Goal: Task Accomplishment & Management: Use online tool/utility

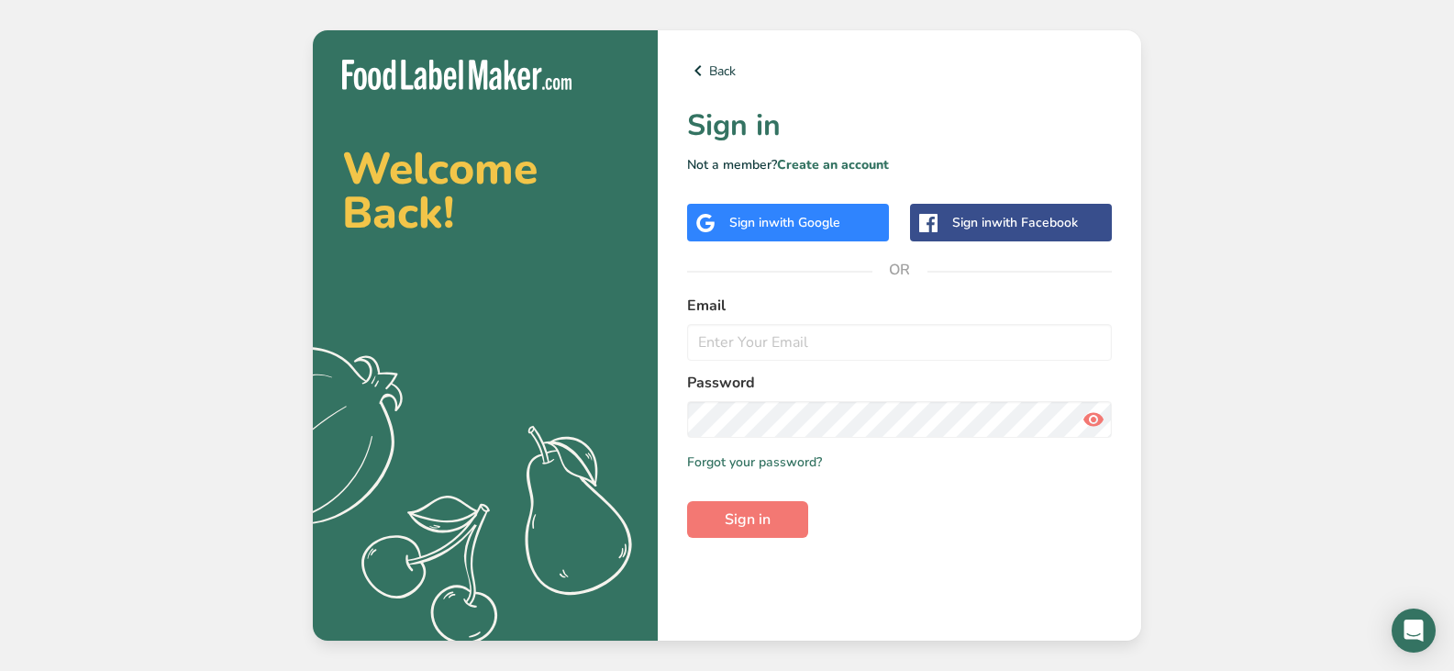
click at [780, 209] on div "Sign in with Google" at bounding box center [788, 223] width 202 height 38
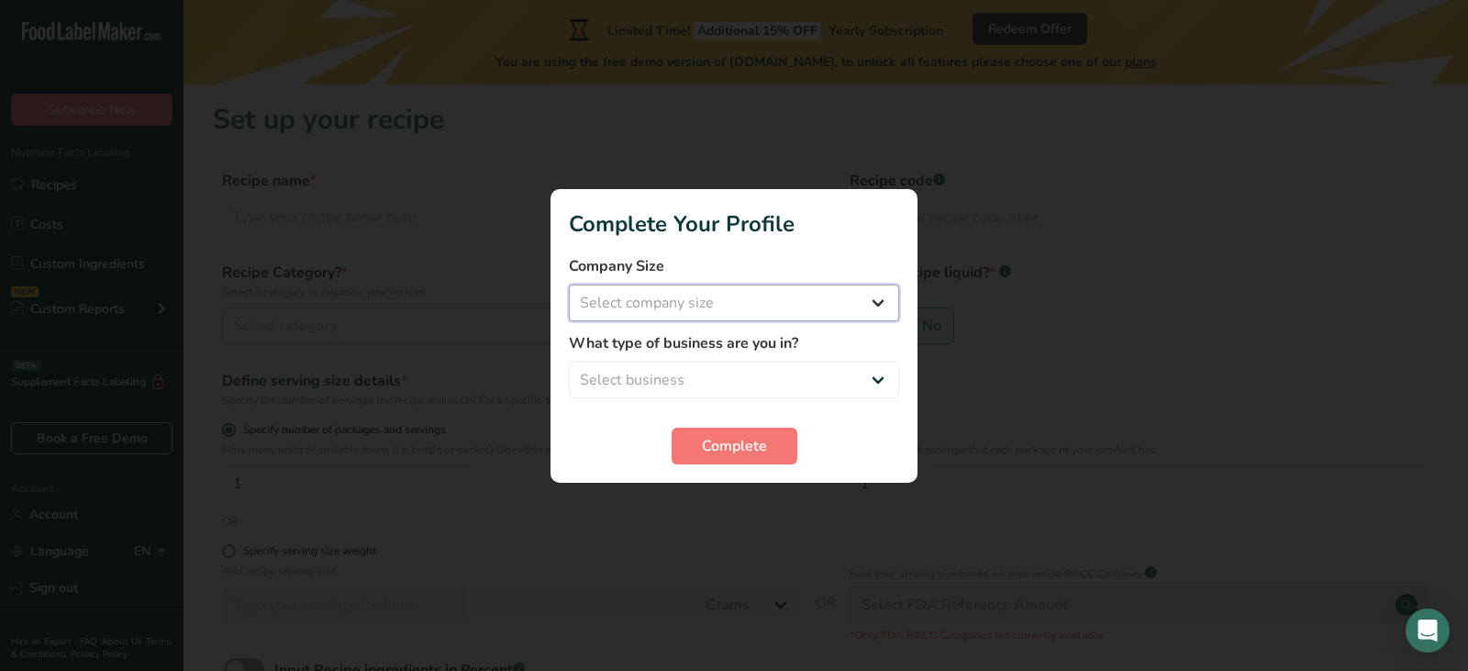
click at [869, 302] on select "Select company size Fewer than 10 Employees 10 to 50 Employees 51 to 500 Employ…" at bounding box center [734, 302] width 330 height 37
select select "1"
click at [569, 284] on select "Select company size Fewer than 10 Employees 10 to 50 Employees 51 to 500 Employ…" at bounding box center [734, 302] width 330 height 37
click at [875, 384] on select "Select business Packaged Food Manufacturer Restaurant & Cafe Bakery Meal Plans …" at bounding box center [734, 380] width 330 height 37
select select "3"
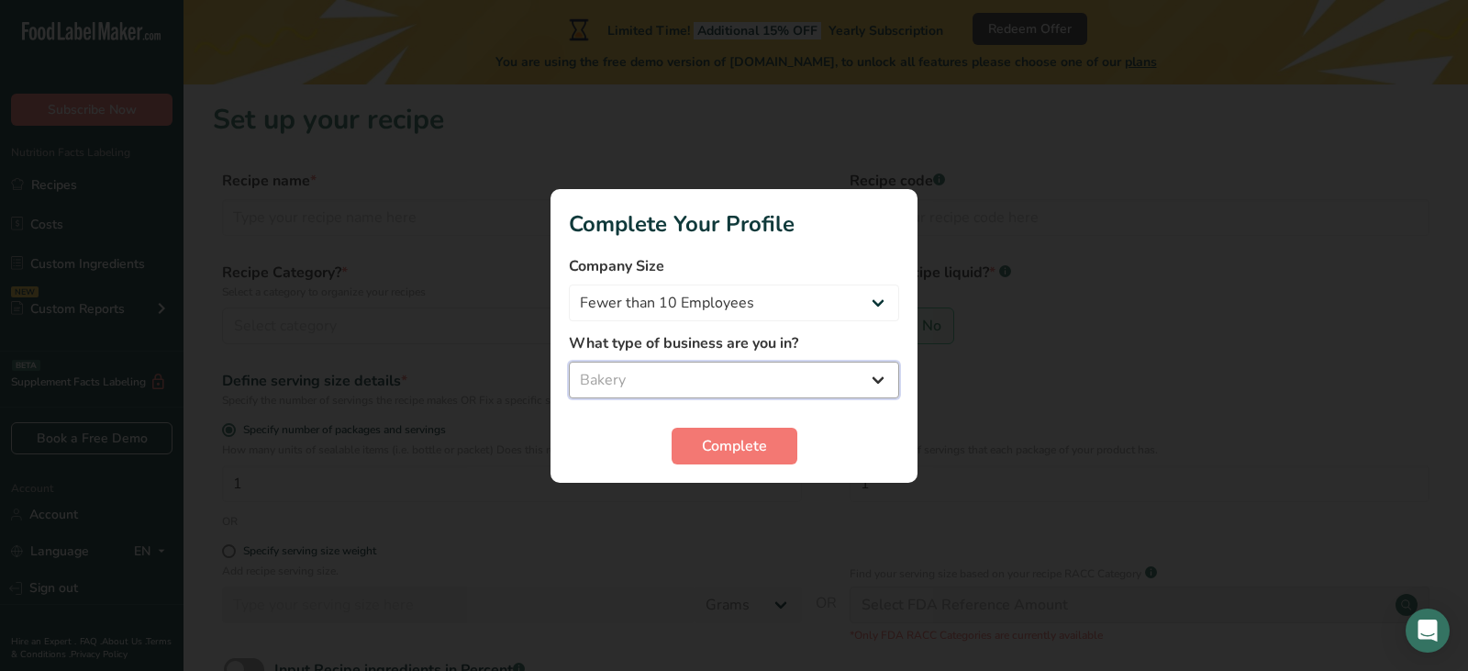
click at [569, 362] on select "Select business Packaged Food Manufacturer Restaurant & Cafe Bakery Meal Plans …" at bounding box center [734, 380] width 330 height 37
click at [758, 445] on span "Complete" at bounding box center [734, 446] width 65 height 22
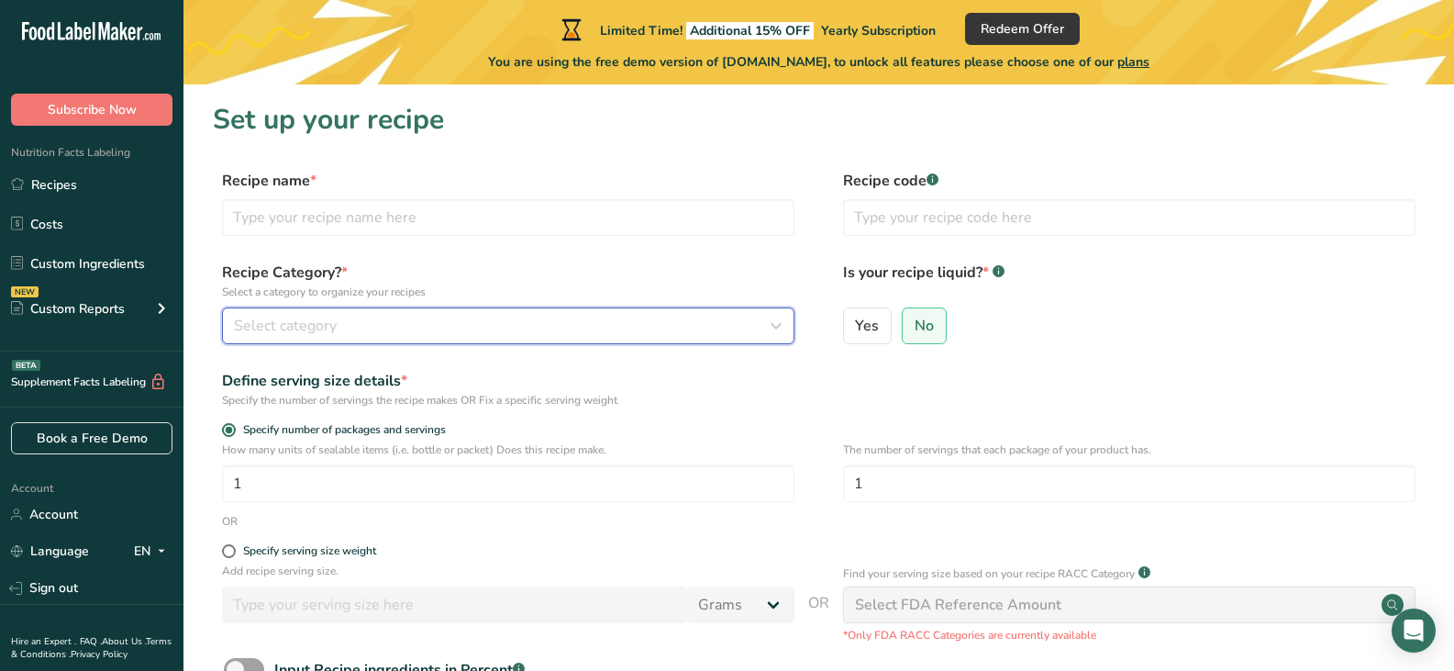
click at [774, 322] on icon "button" at bounding box center [776, 325] width 22 height 33
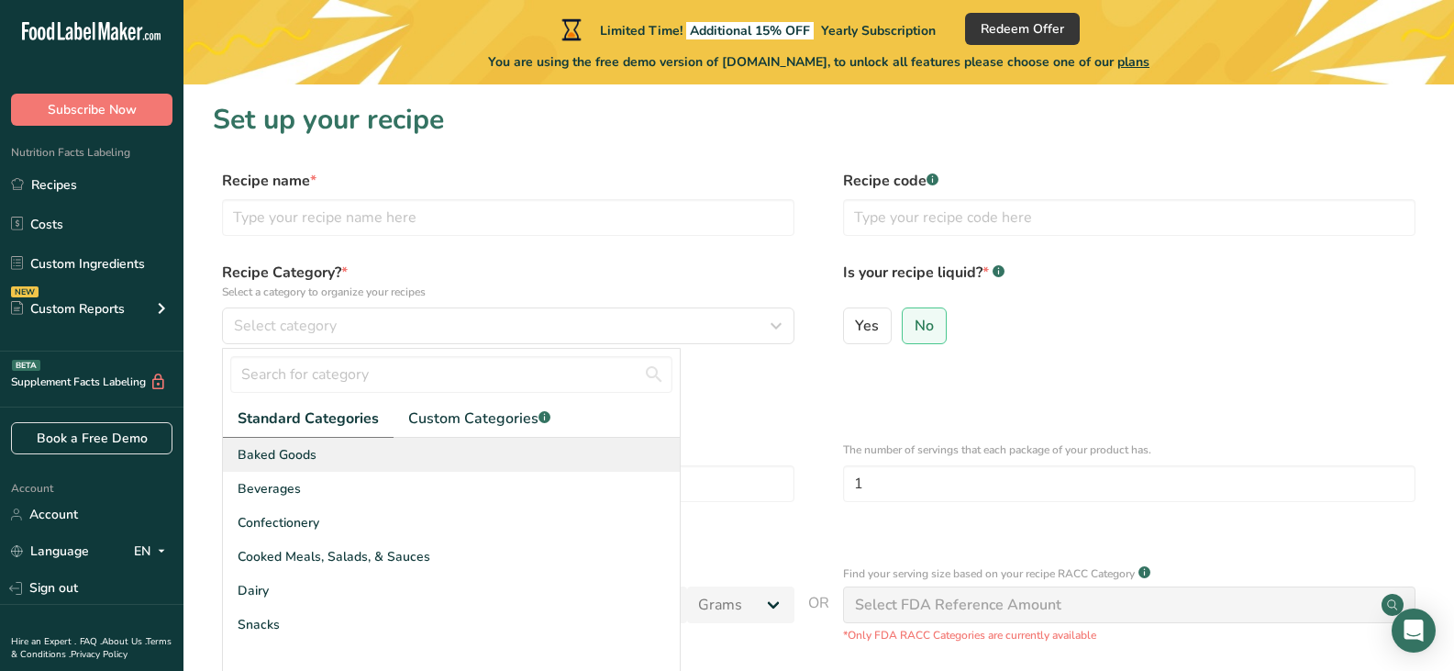
click at [292, 452] on span "Baked Goods" at bounding box center [277, 454] width 79 height 19
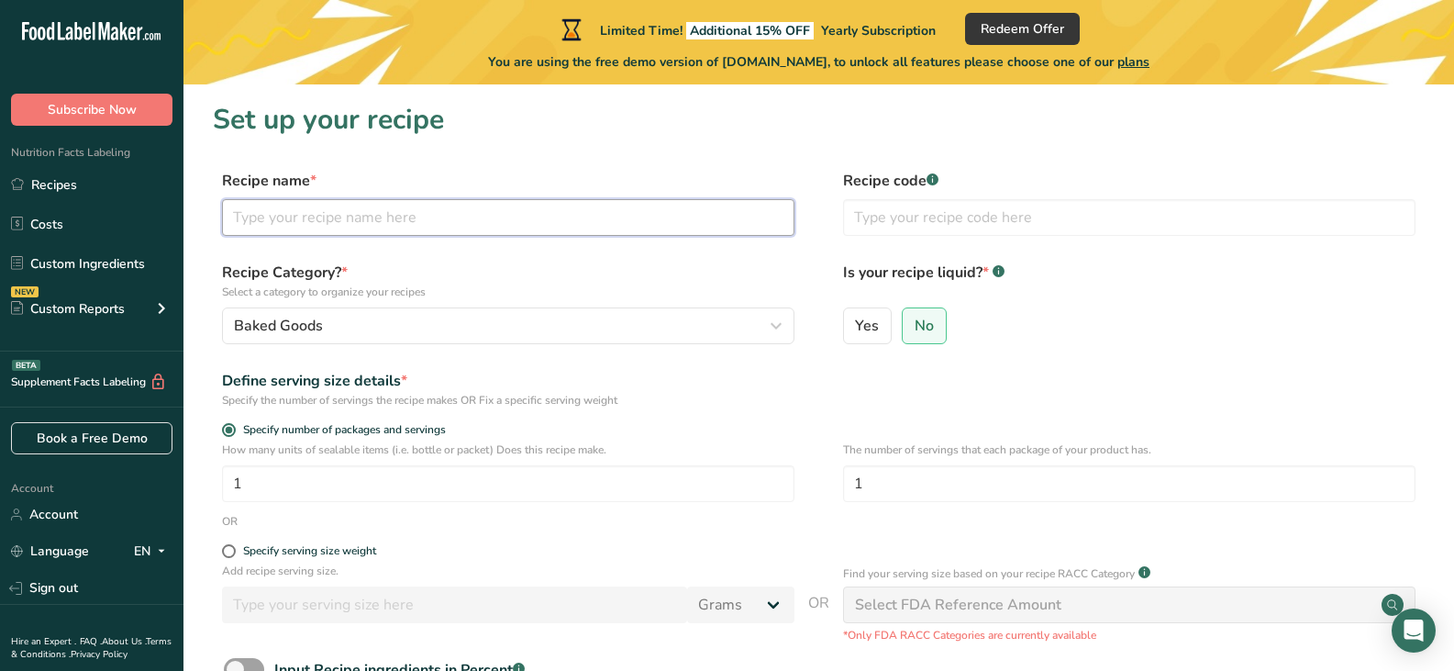
click at [443, 217] on input "text" at bounding box center [508, 217] width 573 height 37
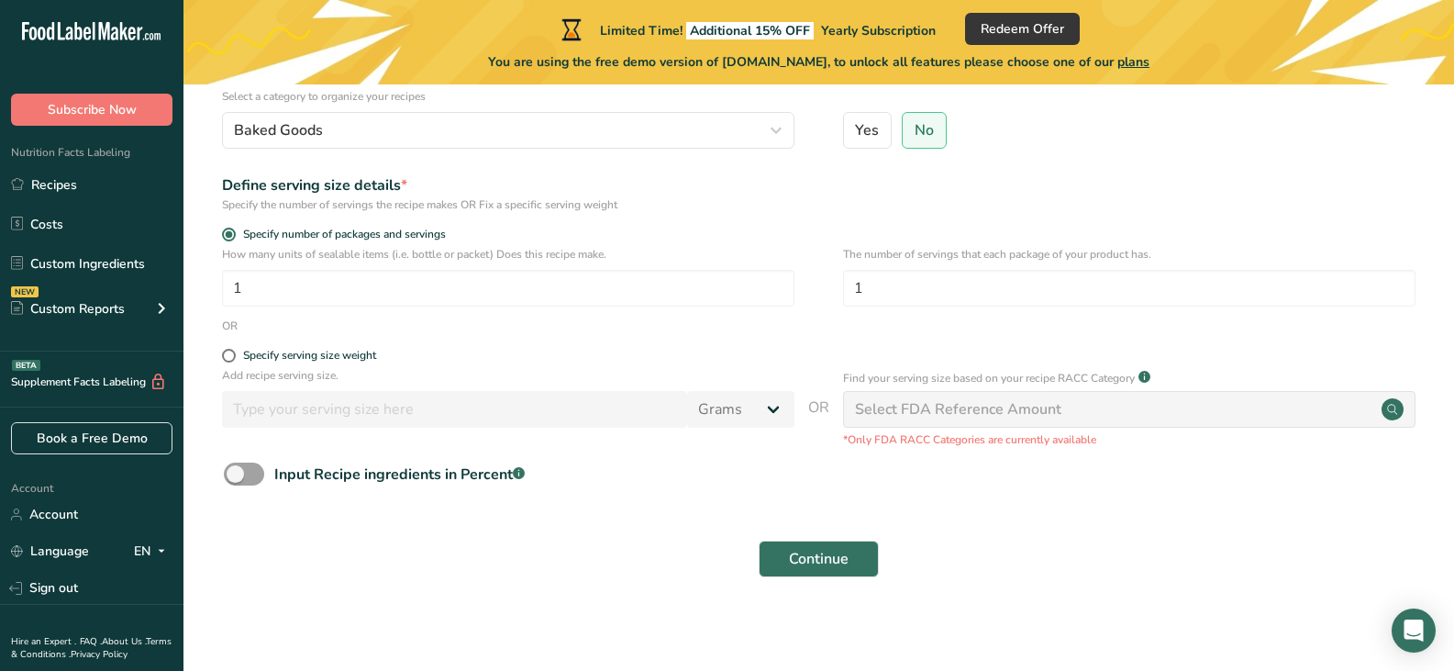
scroll to position [201, 0]
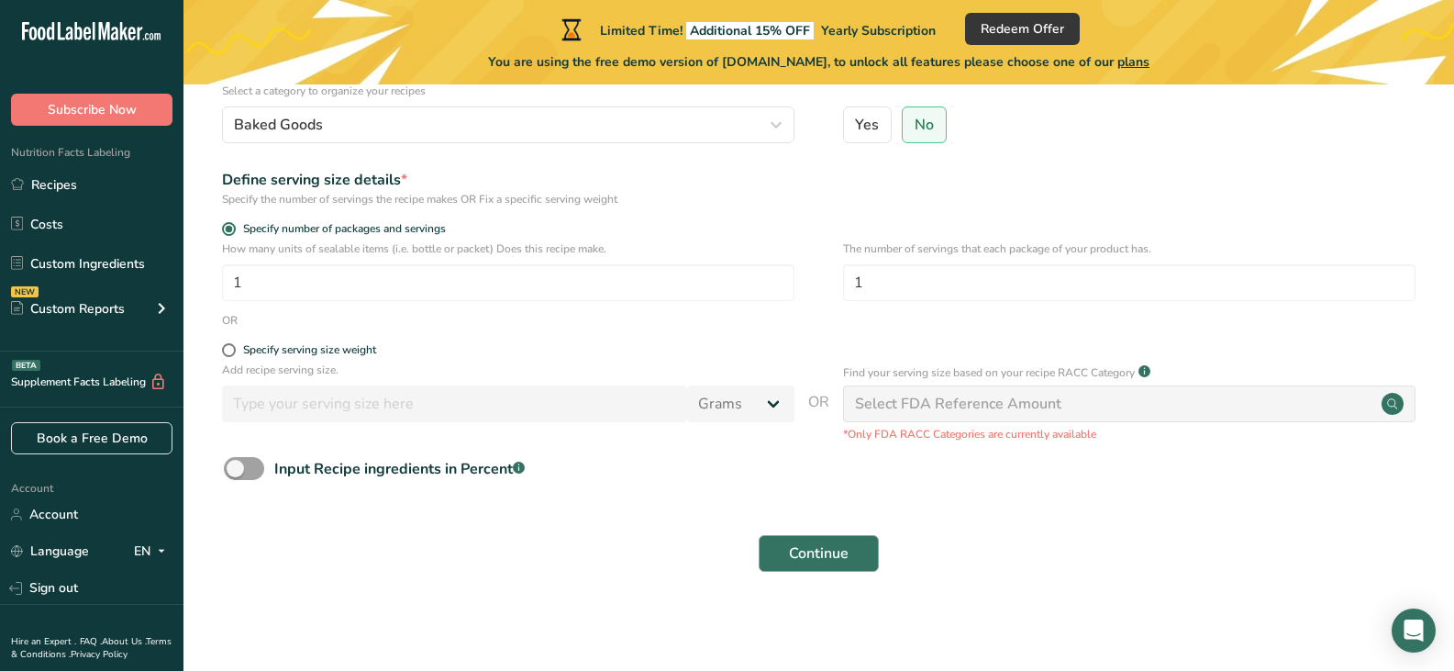
type input "Peanut Butter Cookies"
click at [838, 547] on span "Continue" at bounding box center [819, 553] width 60 height 22
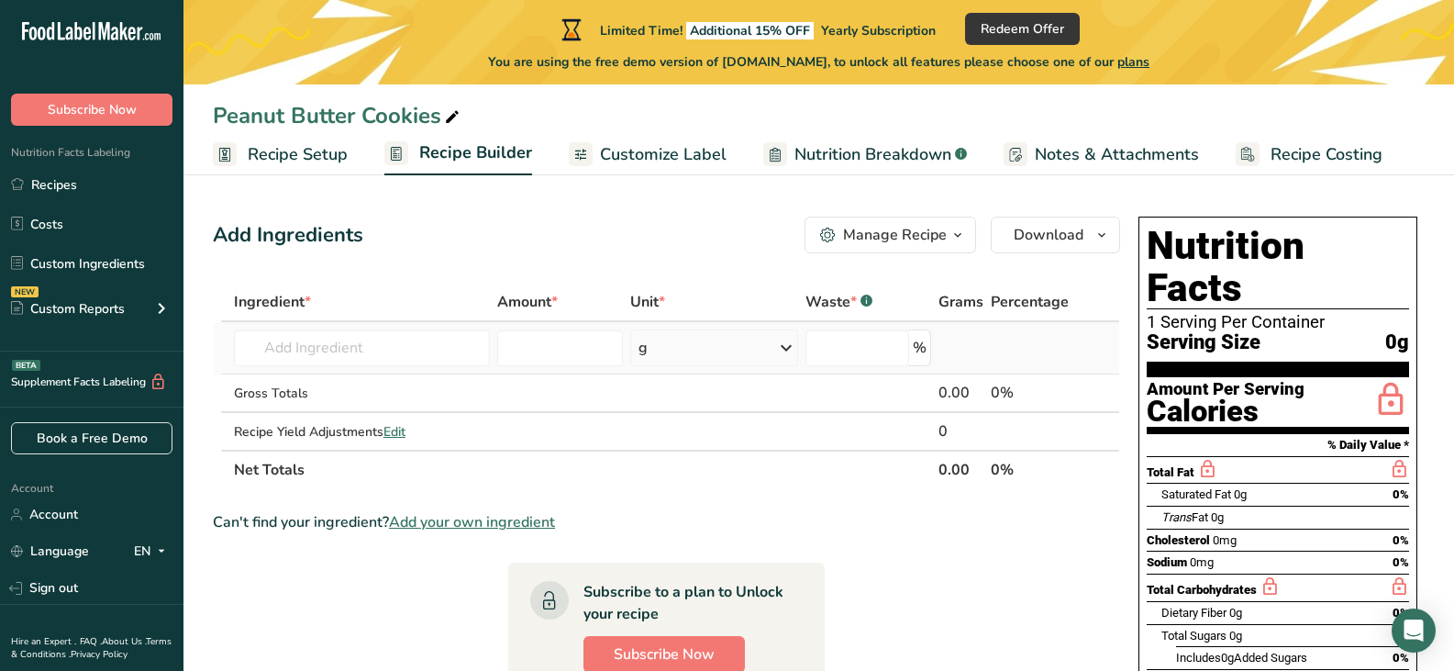
click at [778, 342] on icon at bounding box center [786, 347] width 22 height 33
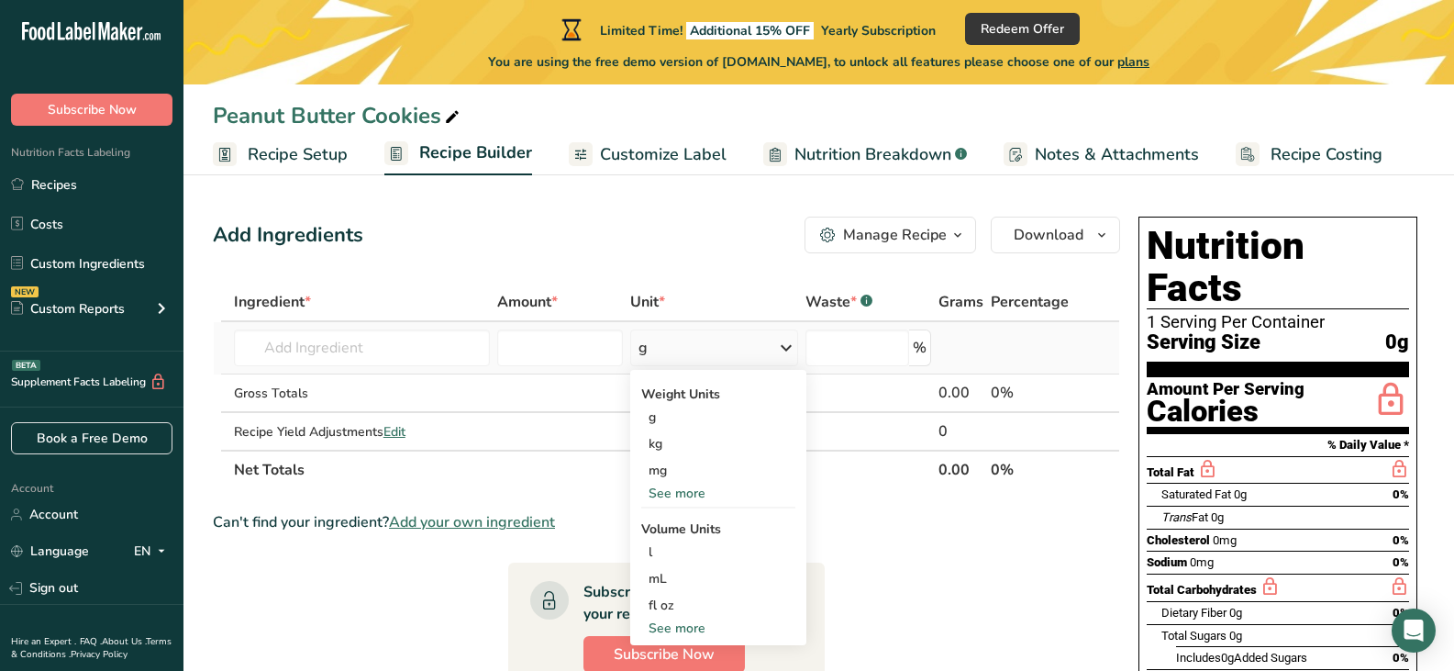
click at [675, 630] on div "See more" at bounding box center [718, 627] width 154 height 19
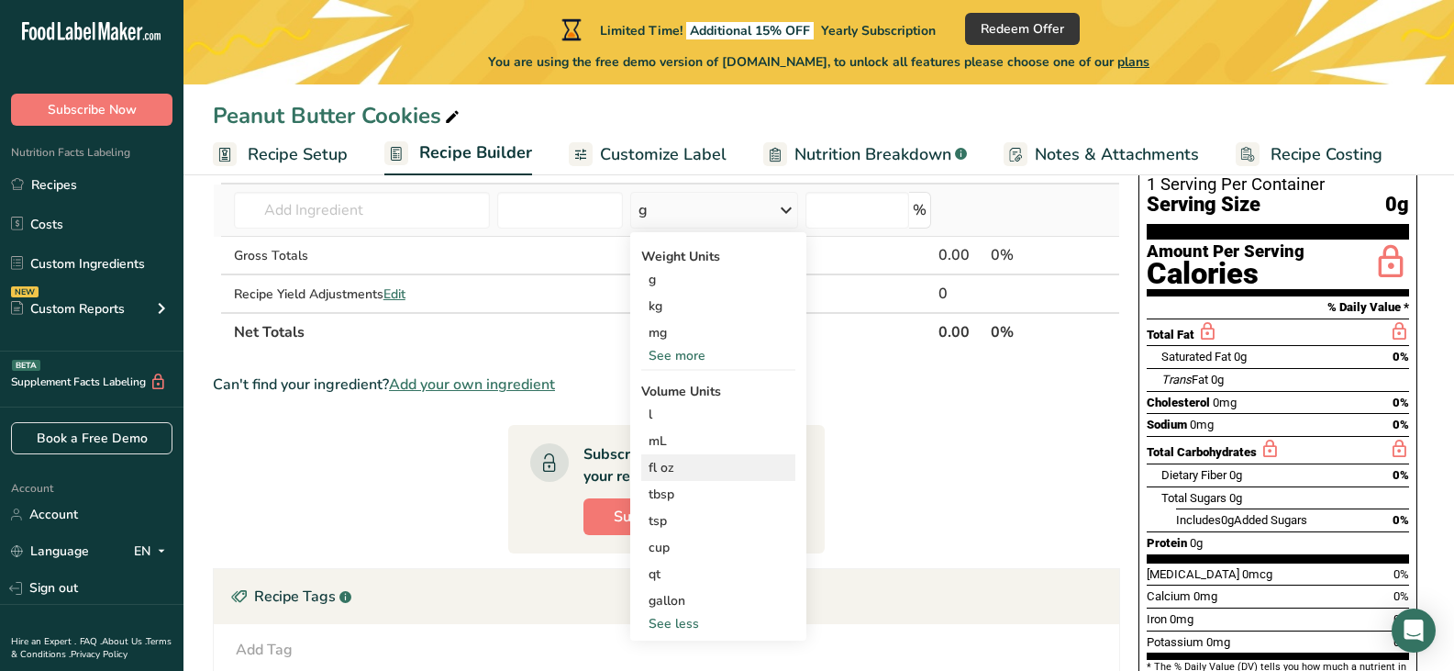
scroll to position [184, 0]
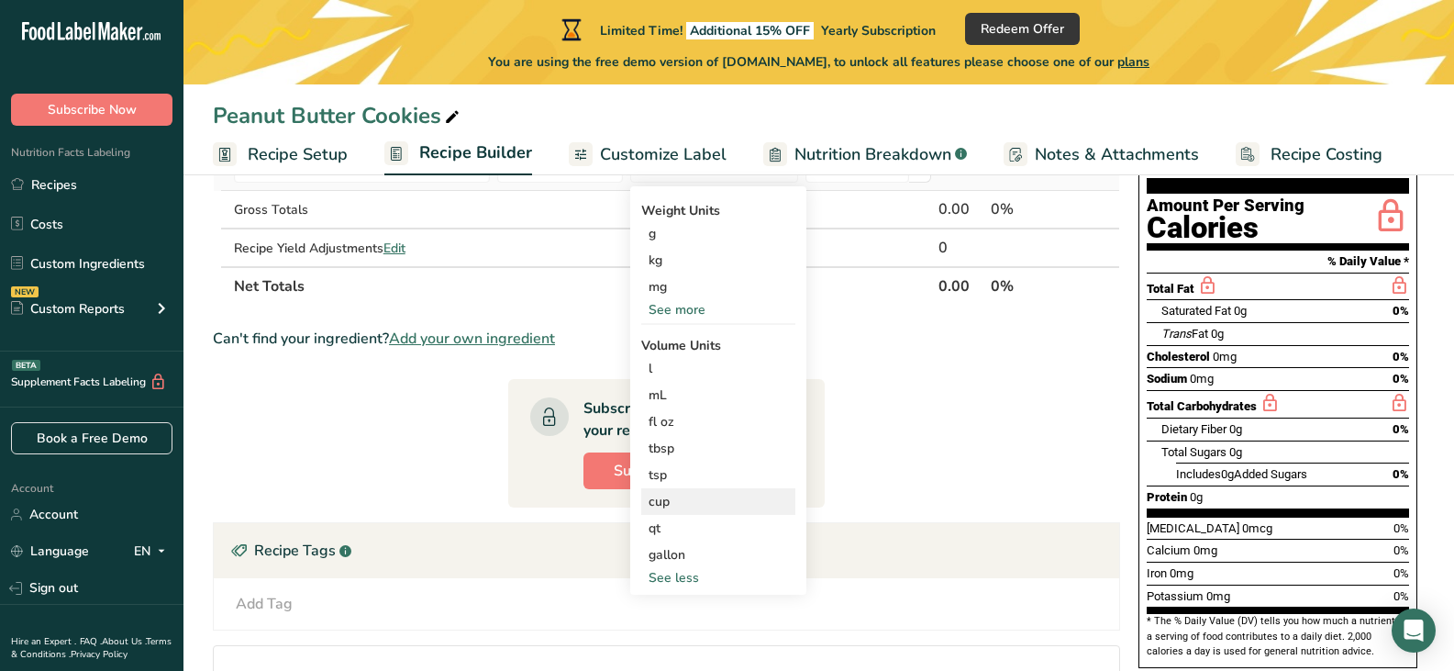
click at [663, 508] on div "cup" at bounding box center [718, 501] width 139 height 19
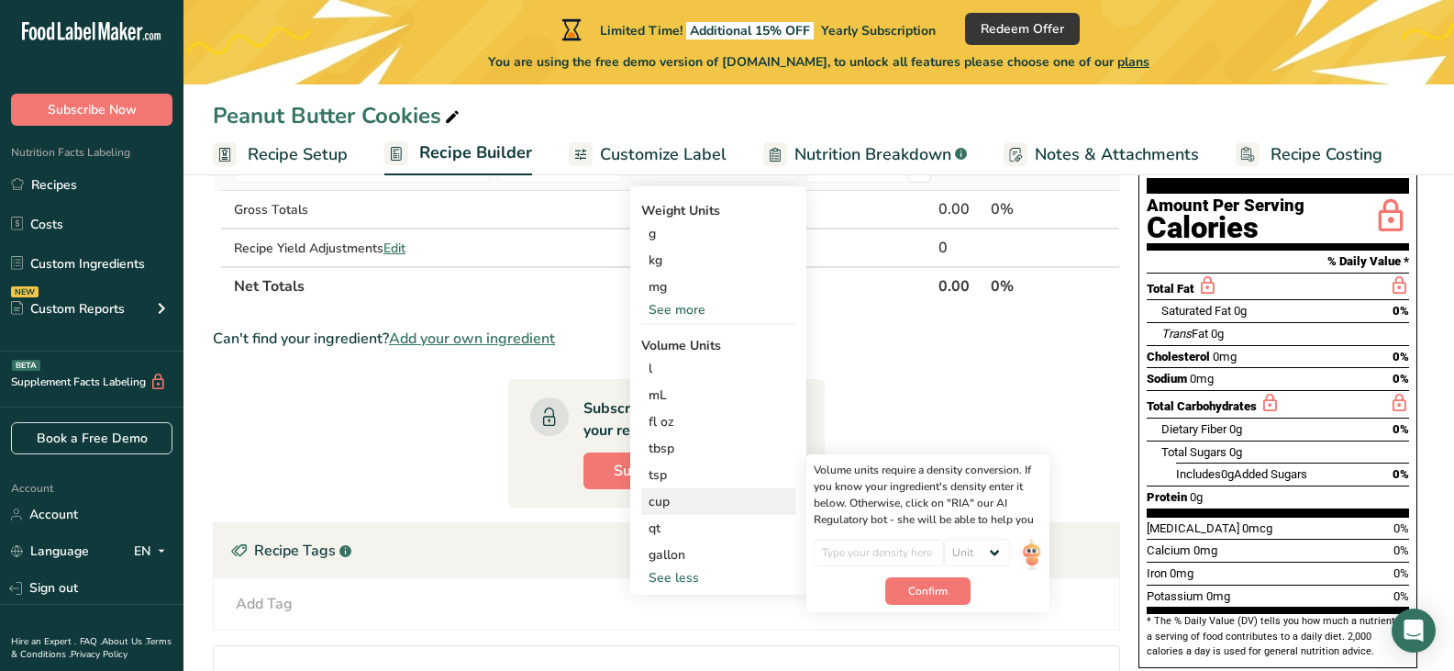
click at [663, 498] on div "cup" at bounding box center [718, 501] width 139 height 19
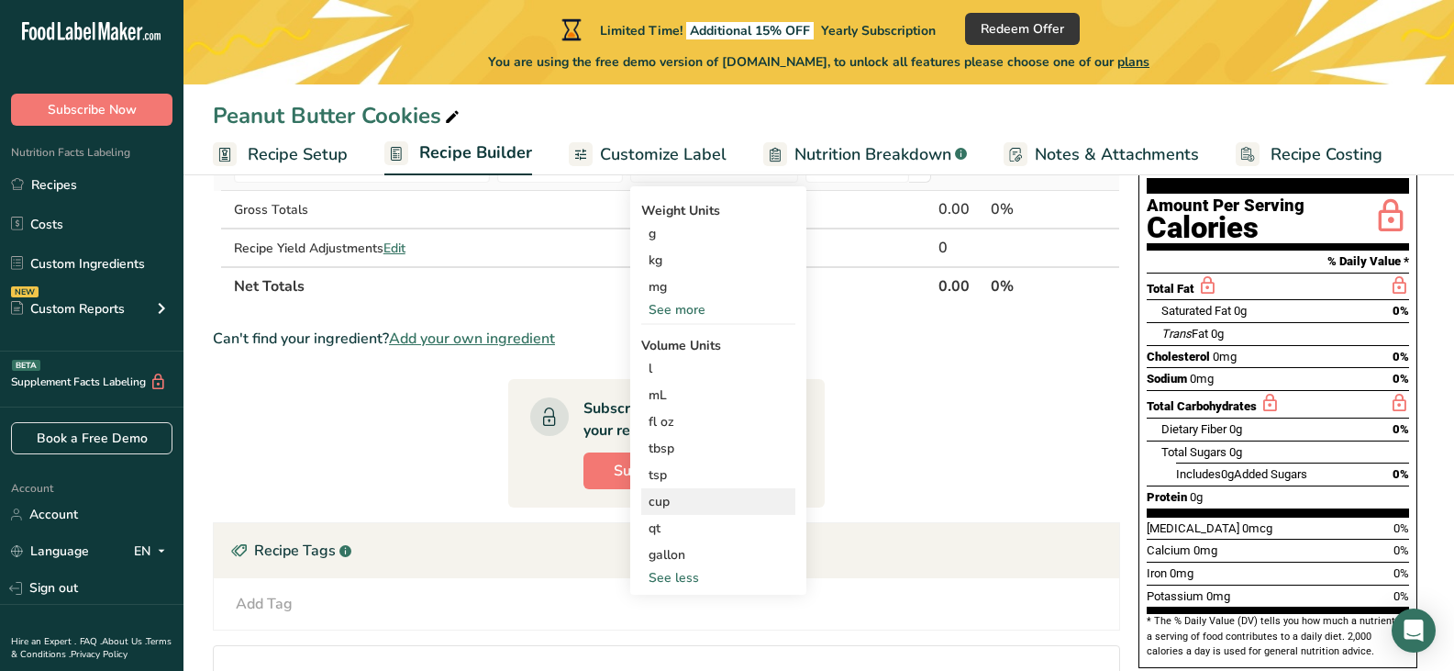
click at [663, 498] on div "cup" at bounding box center [718, 501] width 139 height 19
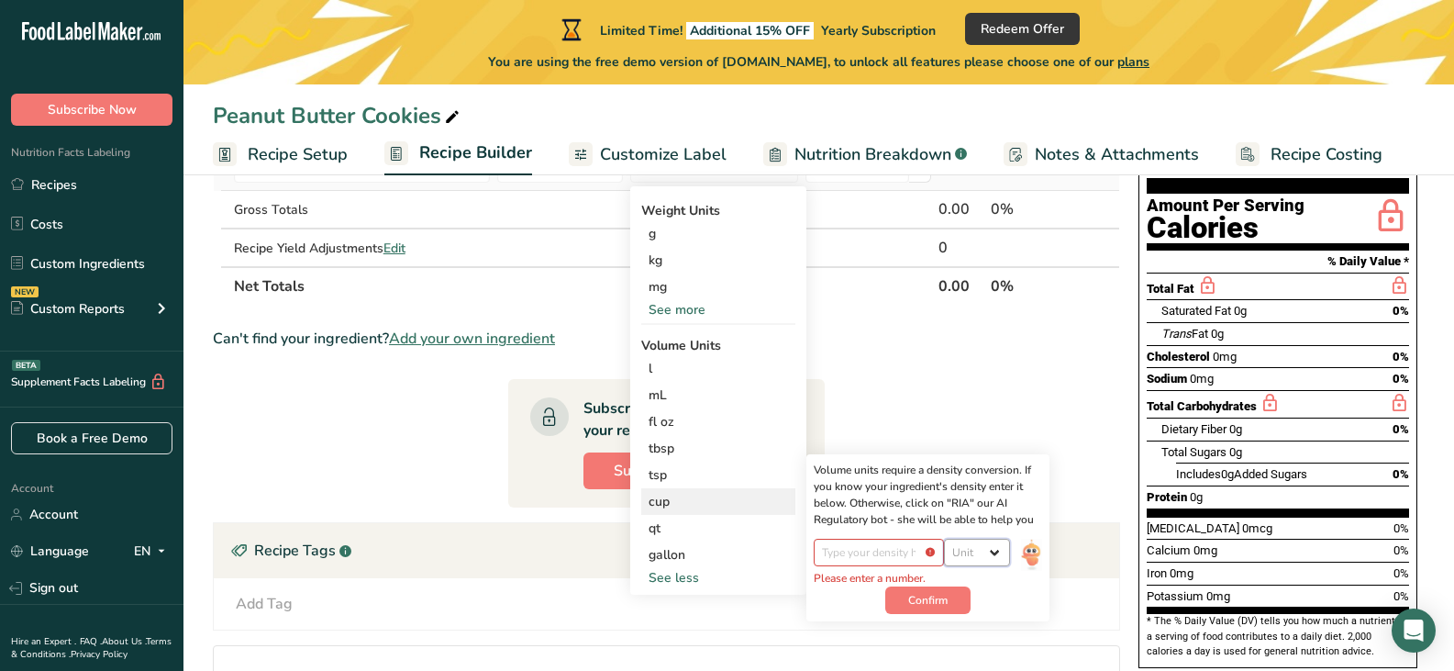
click at [999, 547] on select "Unit lb/ft3 g/cm3" at bounding box center [977, 553] width 66 height 28
click at [997, 549] on select "Unit lb/ft3 g/cm3" at bounding box center [977, 553] width 66 height 28
click at [850, 552] on input "number" at bounding box center [879, 553] width 131 height 28
type input "114"
click at [916, 585] on span "Confirm" at bounding box center [927, 591] width 39 height 17
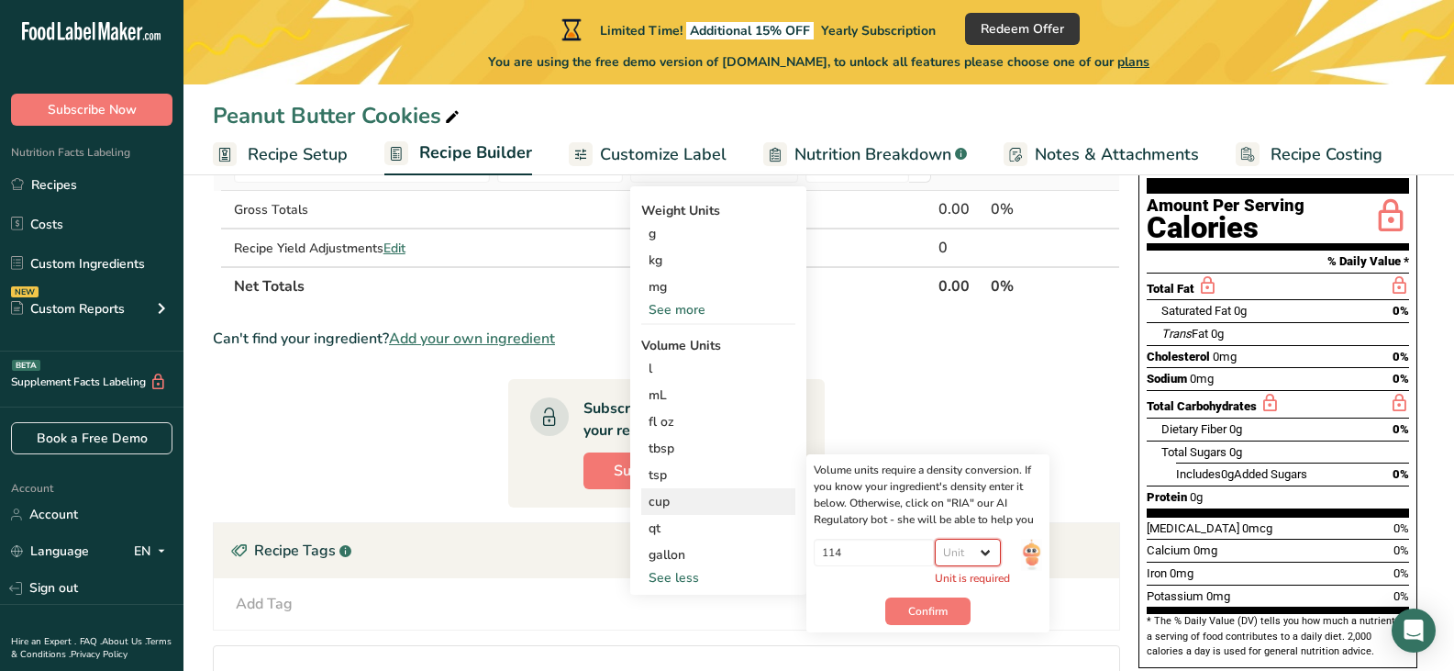
click at [984, 540] on select "Unit lb/ft3 g/cm3" at bounding box center [968, 553] width 66 height 28
select select "22"
click at [943, 539] on select "Unit lb/ft3 g/cm3" at bounding box center [968, 553] width 66 height 28
click at [929, 591] on span "Confirm" at bounding box center [927, 591] width 39 height 17
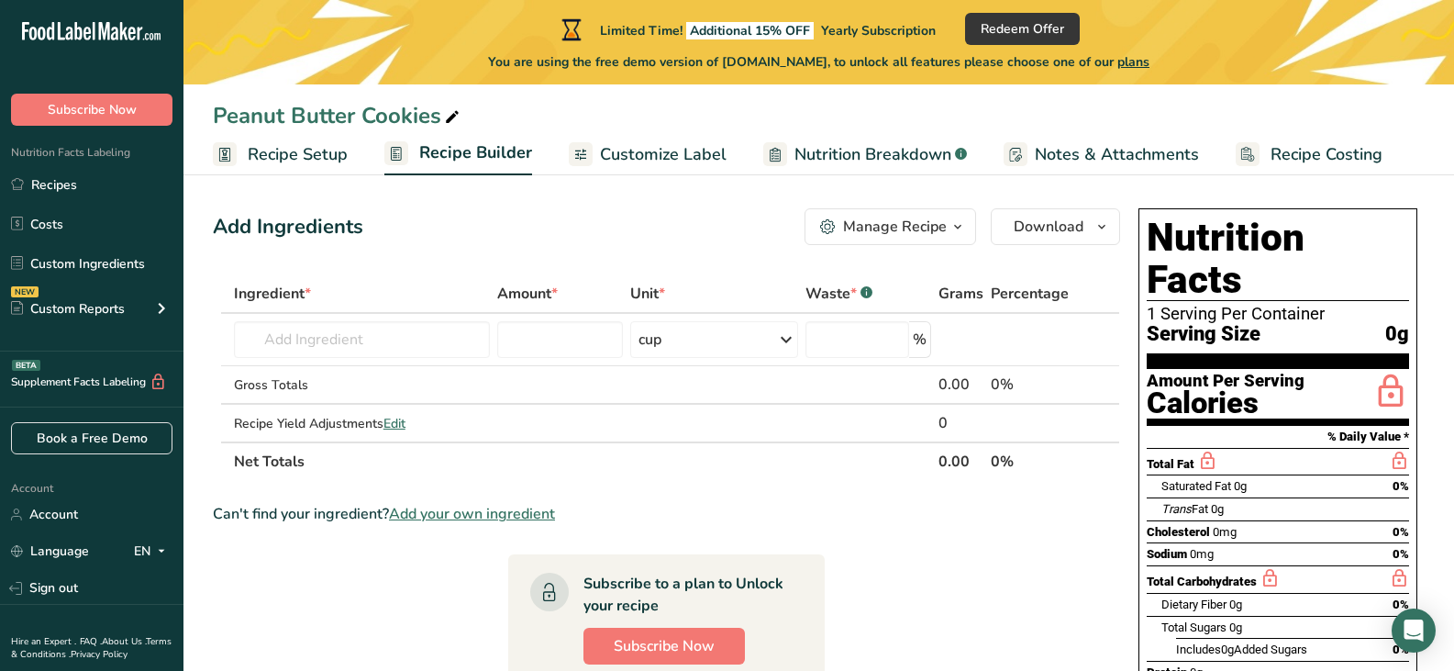
scroll to position [0, 0]
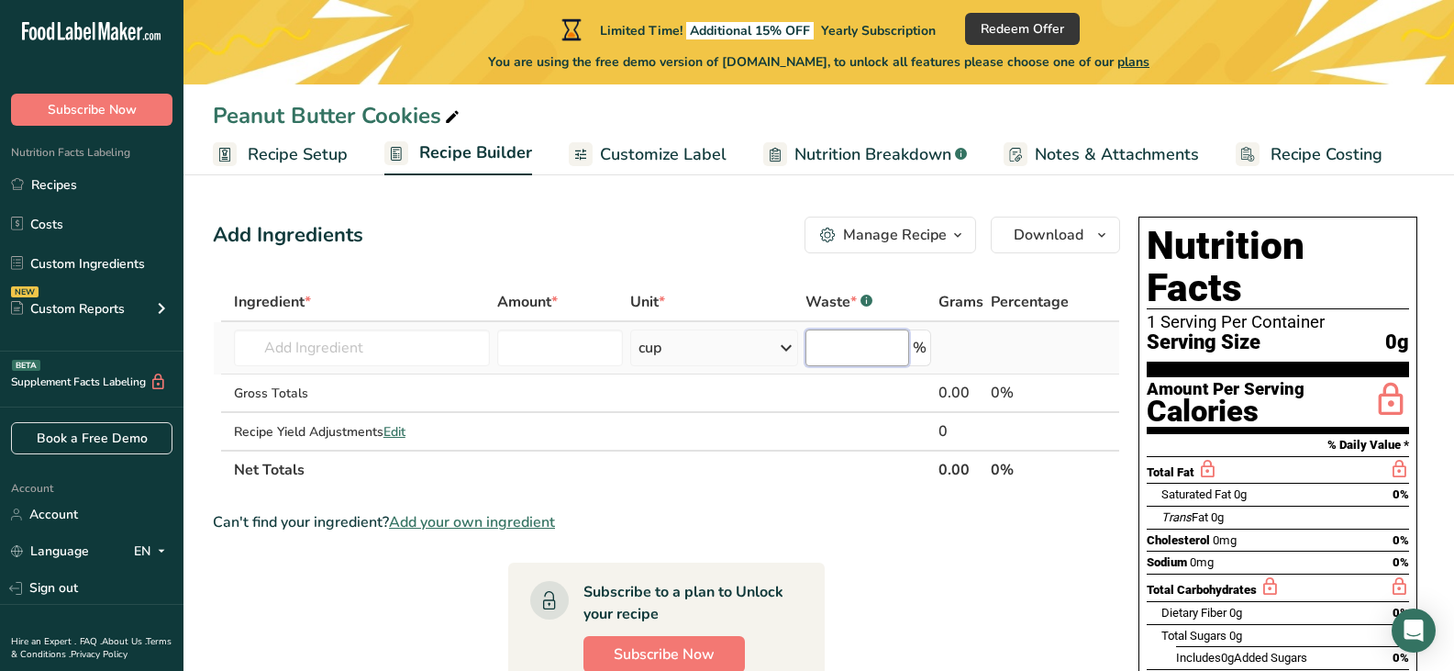
click at [863, 345] on input "number" at bounding box center [858, 347] width 104 height 37
type input "0"
click at [836, 518] on div "Can't find your ingredient? Add your own ingredient" at bounding box center [667, 522] width 908 height 22
paste input "114"
type input "114"
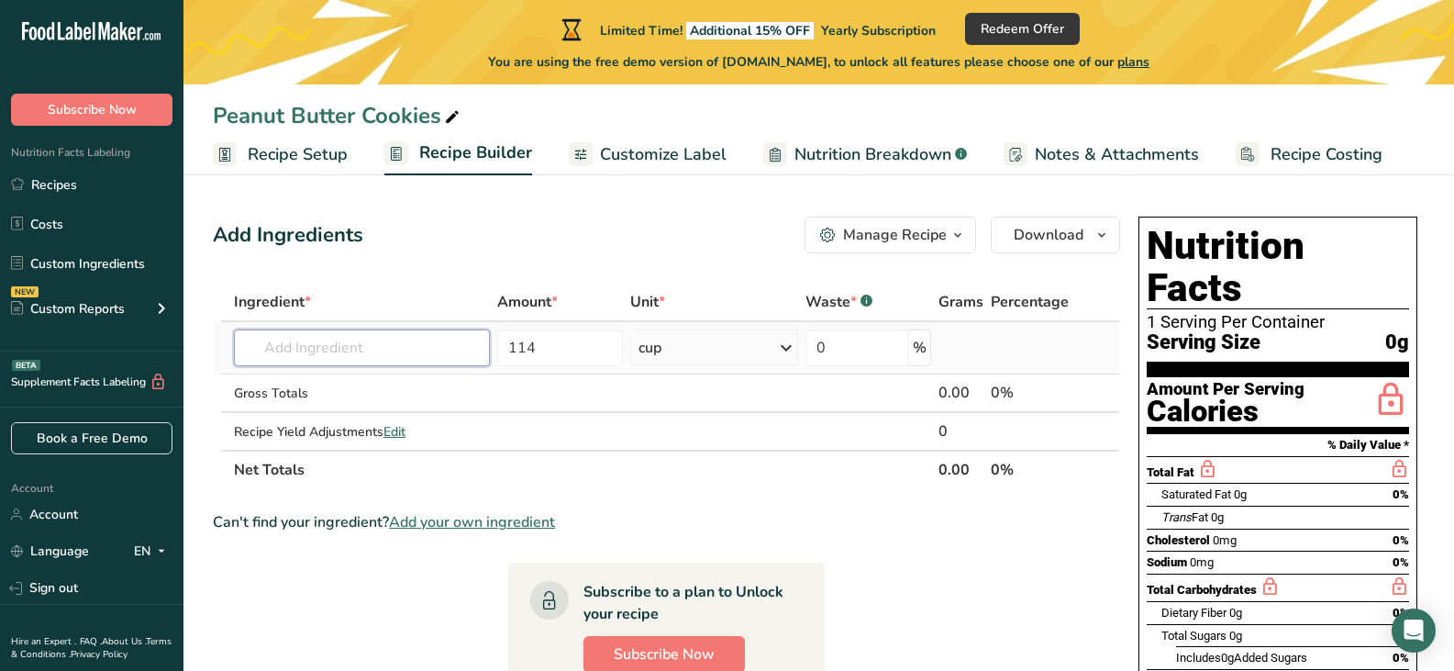
paste input "1 1/4 cups creamy peanut butter"
drag, startPoint x: 329, startPoint y: 349, endPoint x: 213, endPoint y: 352, distance: 116.6
click at [213, 352] on table "Ingredient * Amount * Unit * Waste * .a-a{fill:#347362;}.b-a{fill:#fff;} Grams …" at bounding box center [667, 386] width 908 height 206
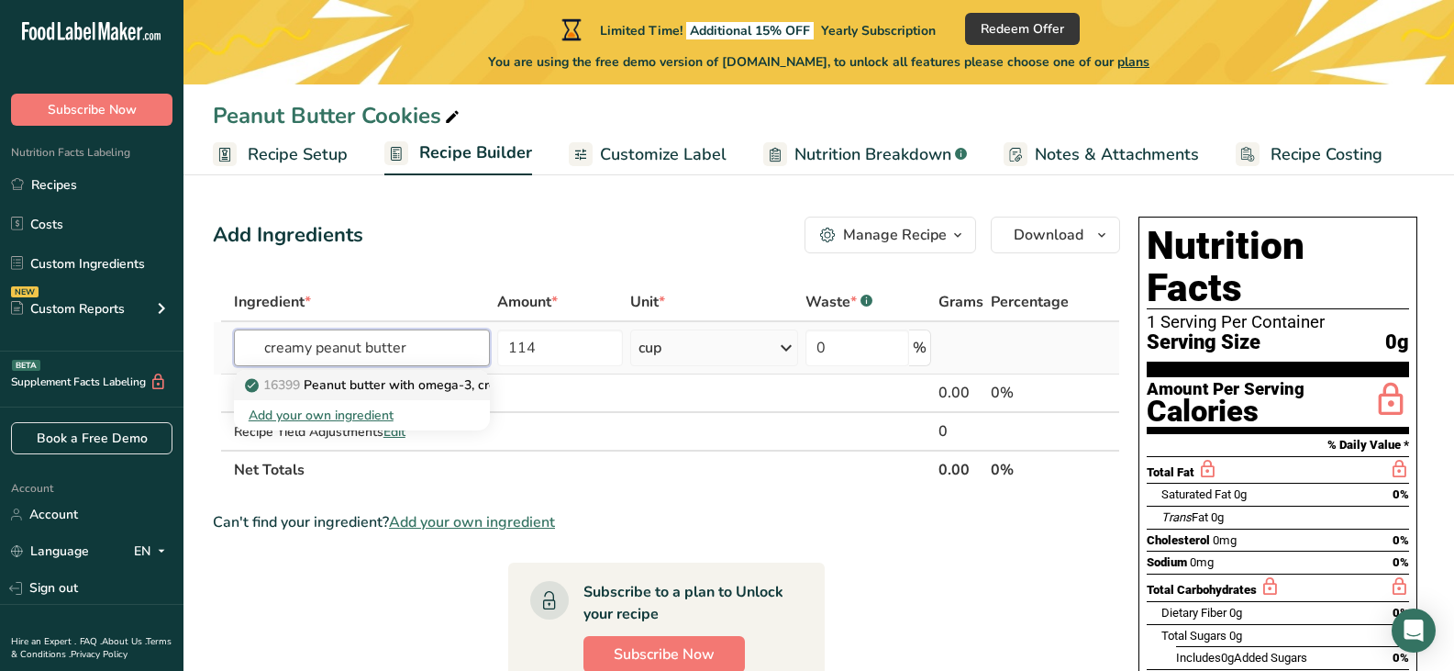
type input "creamy peanut butter"
click at [401, 383] on p "16399 Peanut butter with omega-3, creamy" at bounding box center [385, 384] width 273 height 19
type input "Peanut butter with omega-3, creamy"
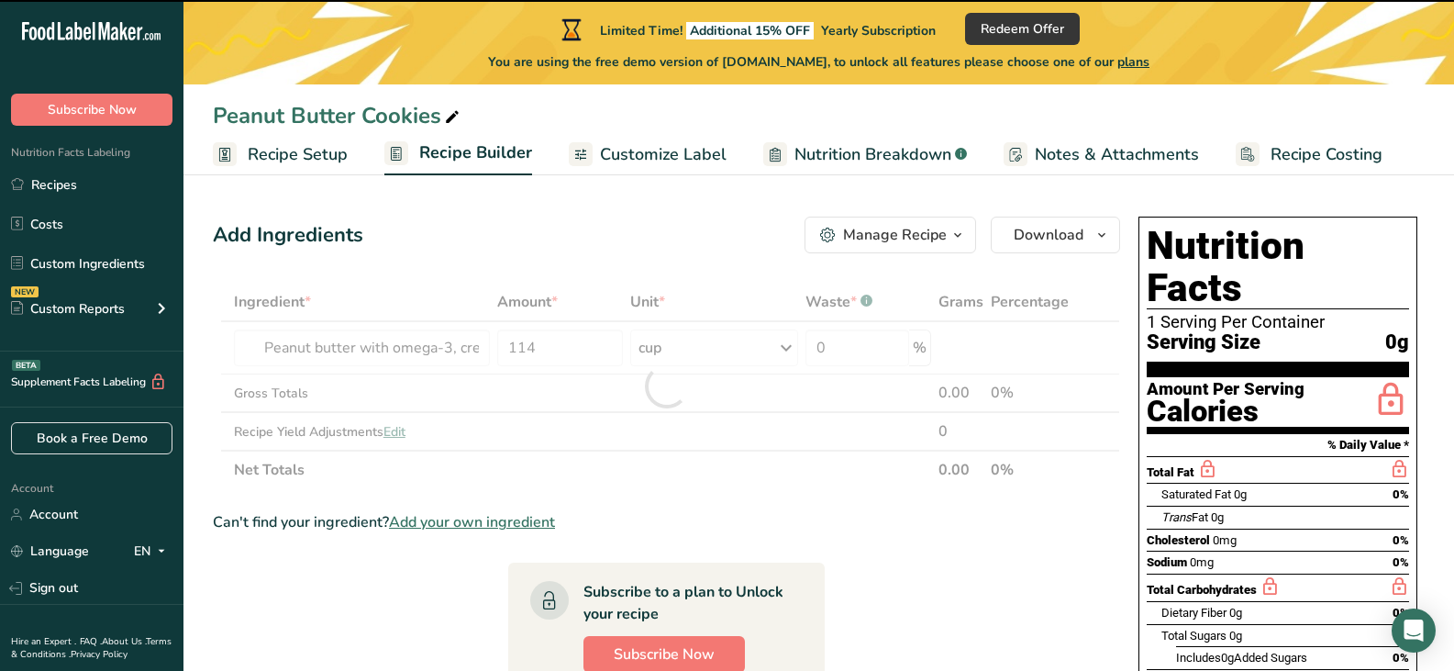
type input "0"
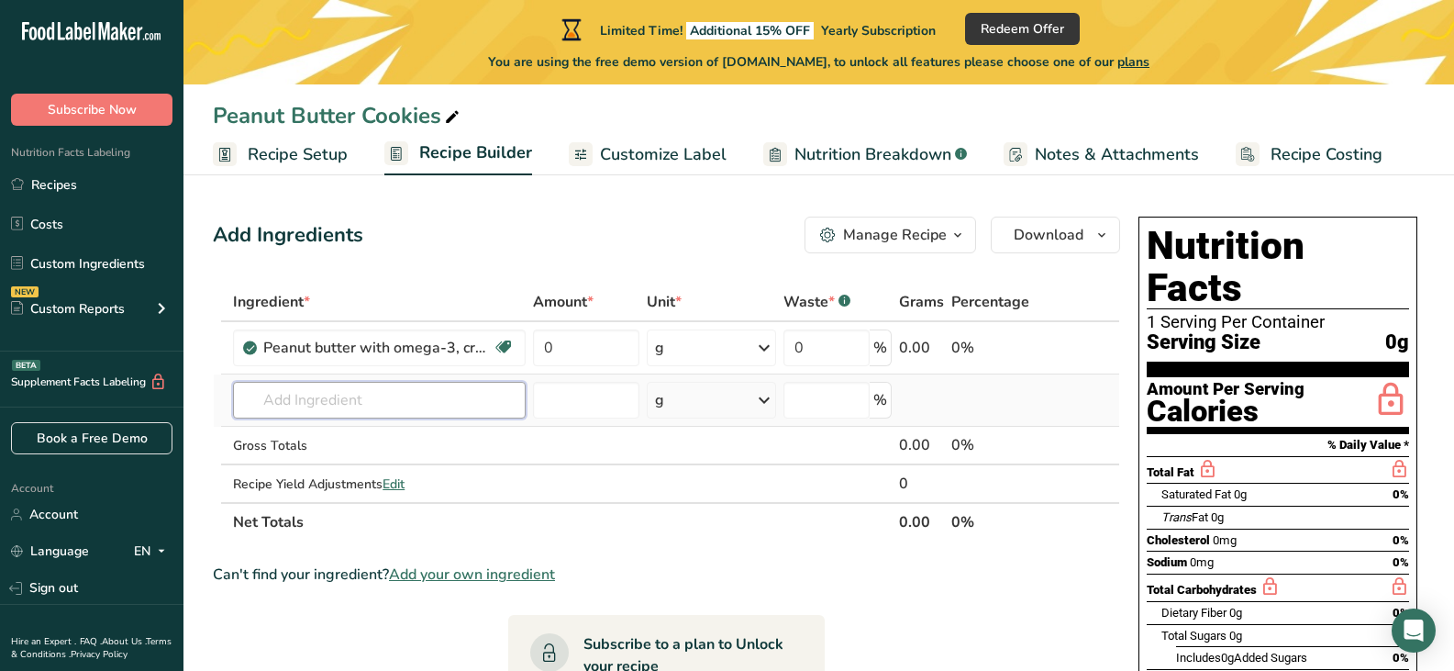
click at [270, 400] on input "text" at bounding box center [379, 400] width 293 height 37
paste input "salted butter,"
type input "salted butter,"
click at [339, 440] on p "1001 Butter, salted" at bounding box center [312, 437] width 128 height 19
type input "Butter, salted"
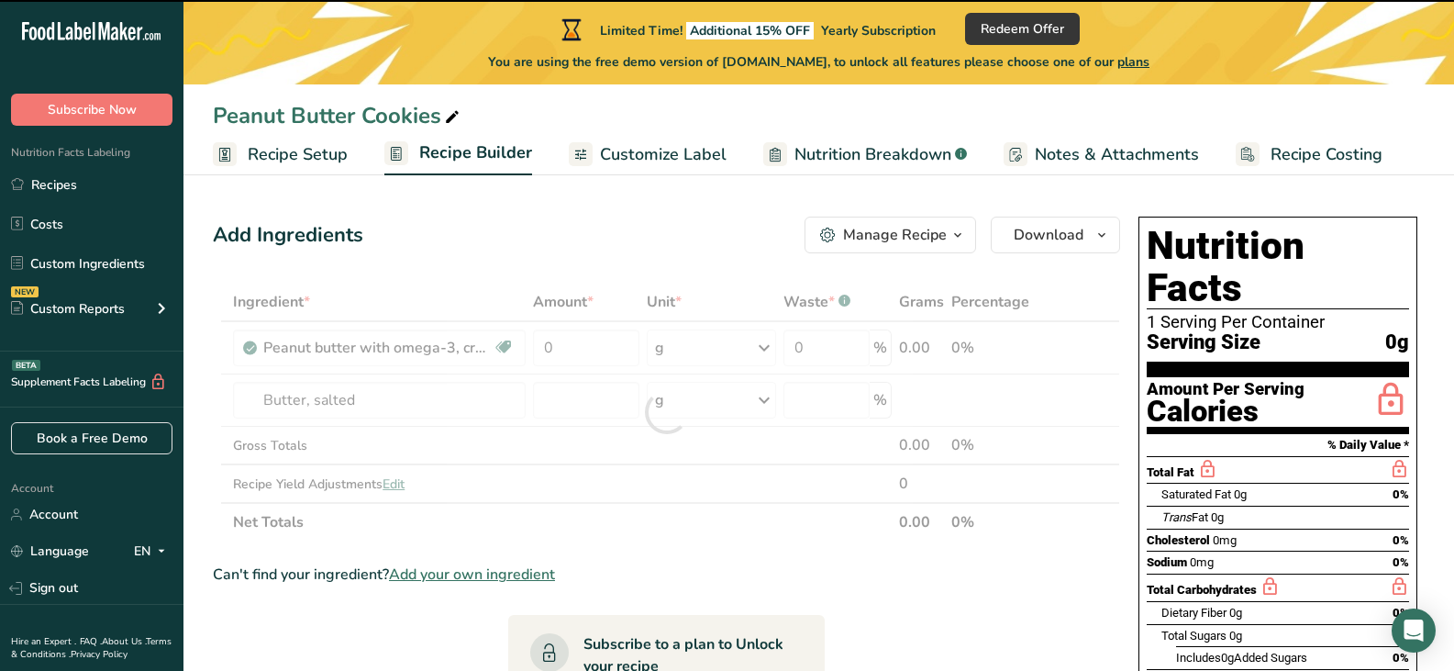
type input "0"
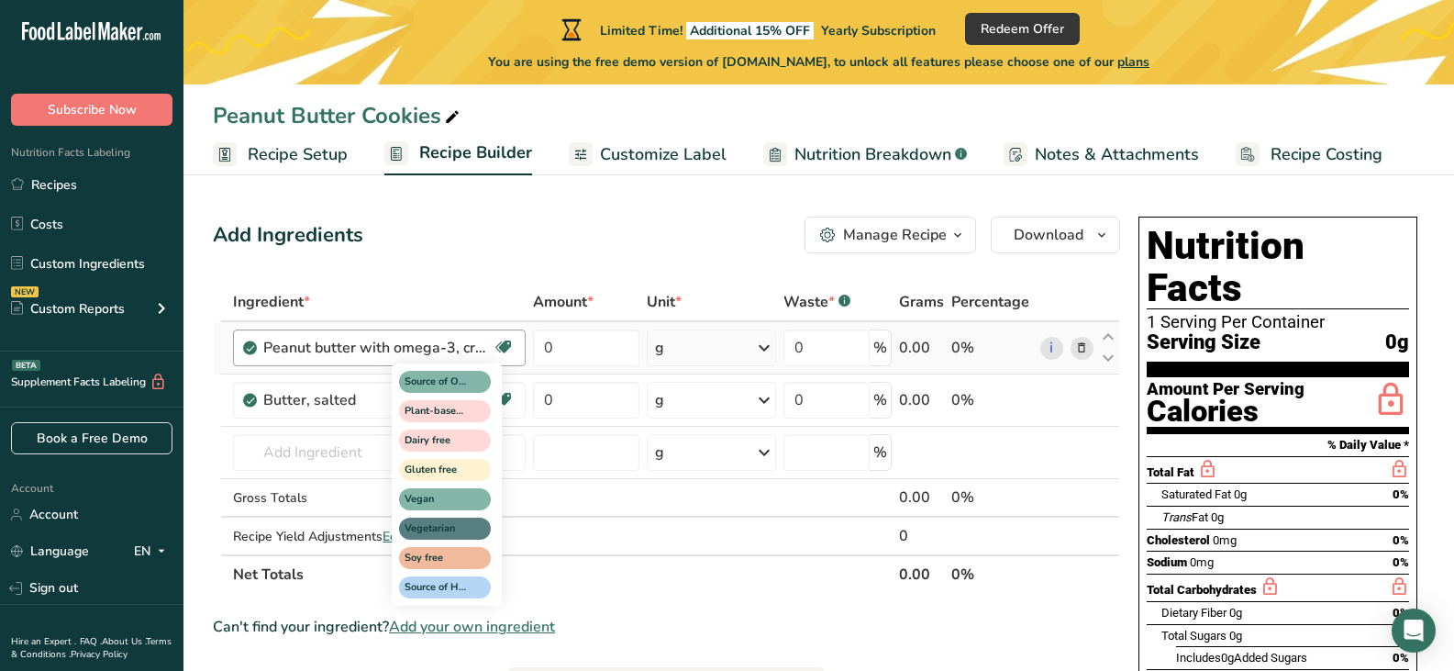
click at [508, 399] on div "Source of Omega 3 Plant-based Protein Dairy free Gluten free Vegan Vegetarian S…" at bounding box center [480, 483] width 176 height 246
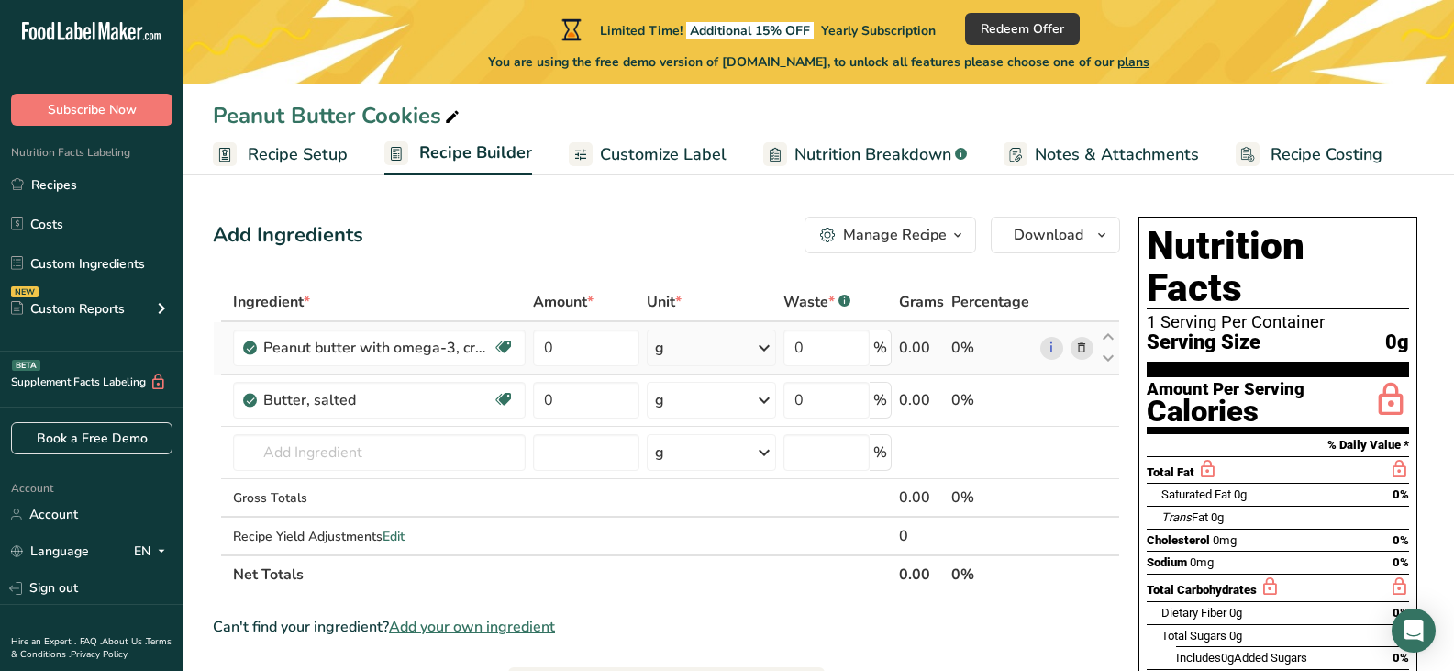
click at [772, 351] on icon at bounding box center [764, 347] width 22 height 33
click at [563, 354] on input "0" at bounding box center [586, 347] width 106 height 37
type input "250"
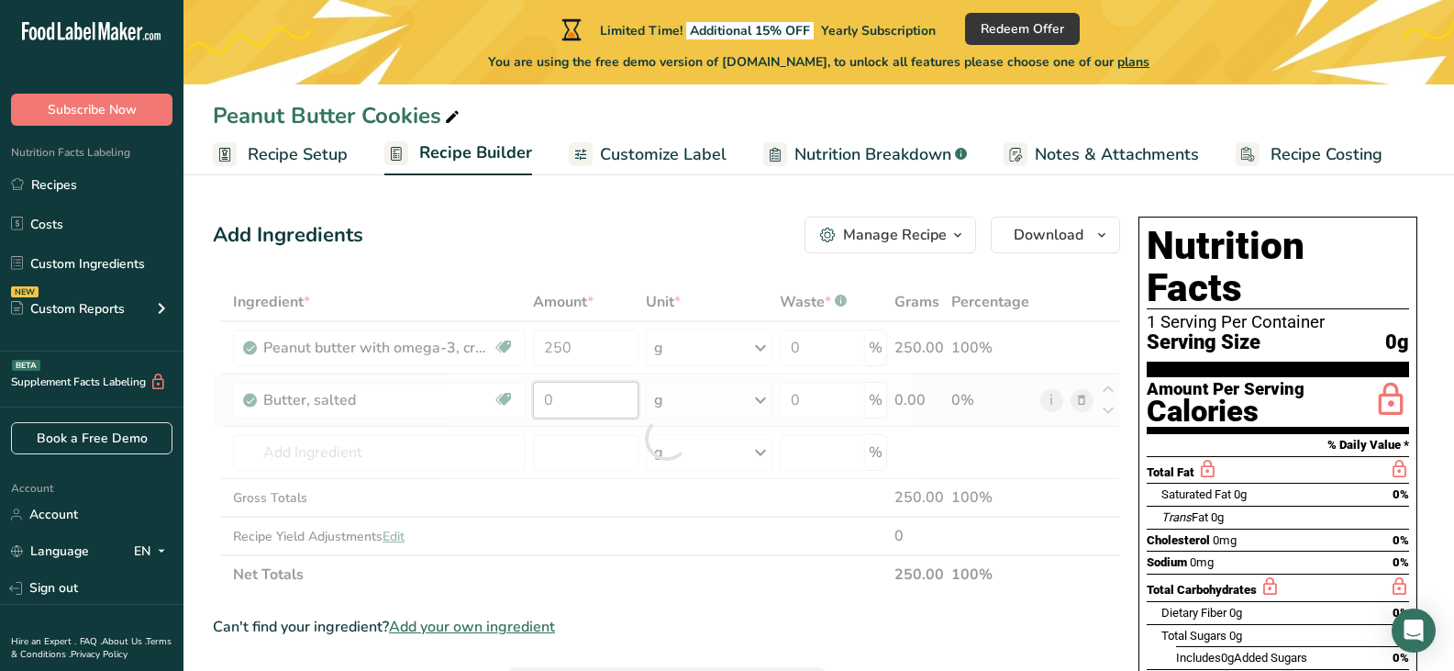
click at [566, 402] on div "Ingredient * Amount * Unit * Waste * .a-a{fill:#347362;}.b-a{fill:#fff;} Grams …" at bounding box center [667, 438] width 908 height 311
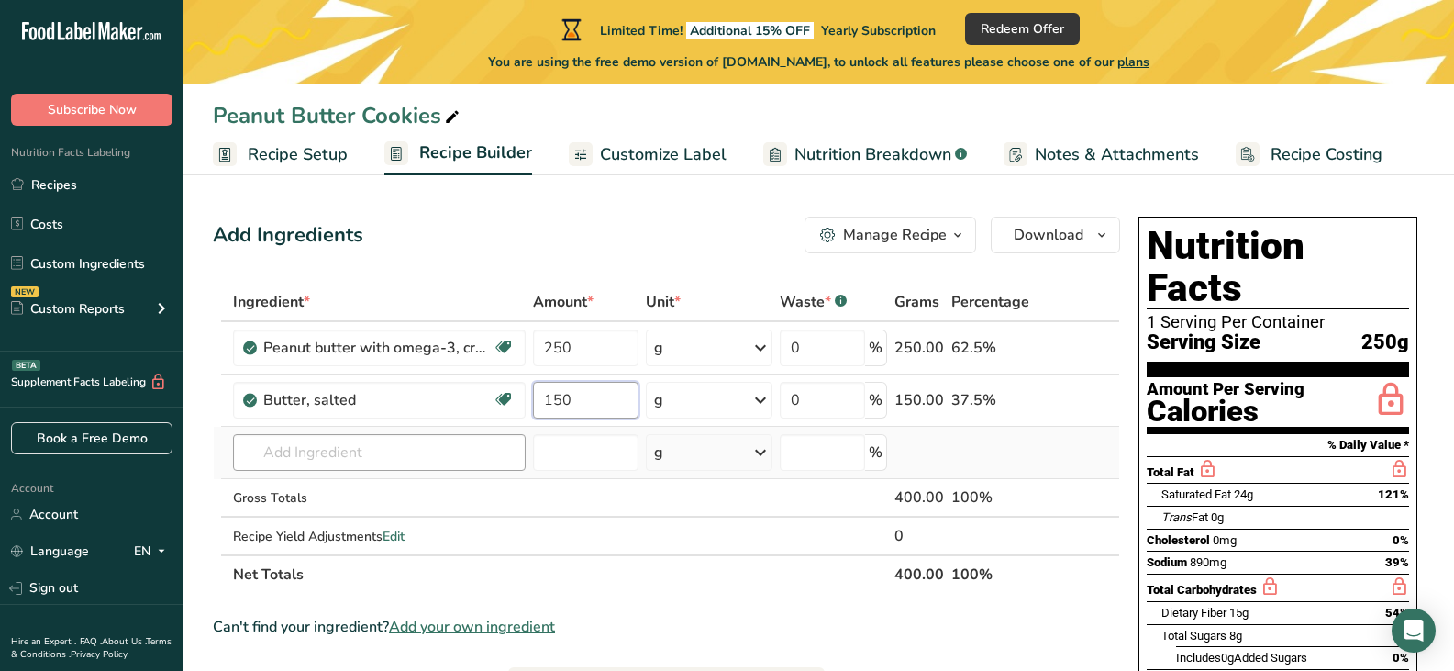
type input "150"
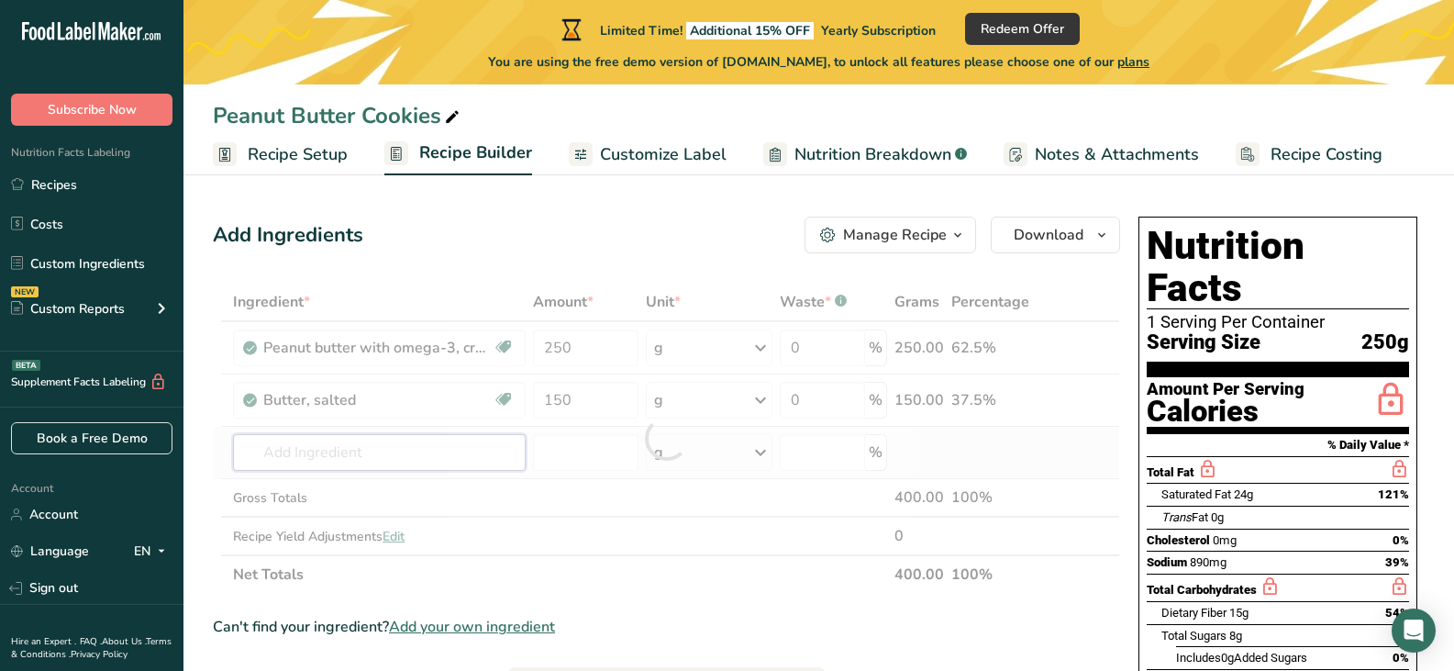
click at [347, 455] on div "Ingredient * Amount * Unit * Waste * .a-a{fill:#347362;}.b-a{fill:#fff;} Grams …" at bounding box center [667, 438] width 908 height 311
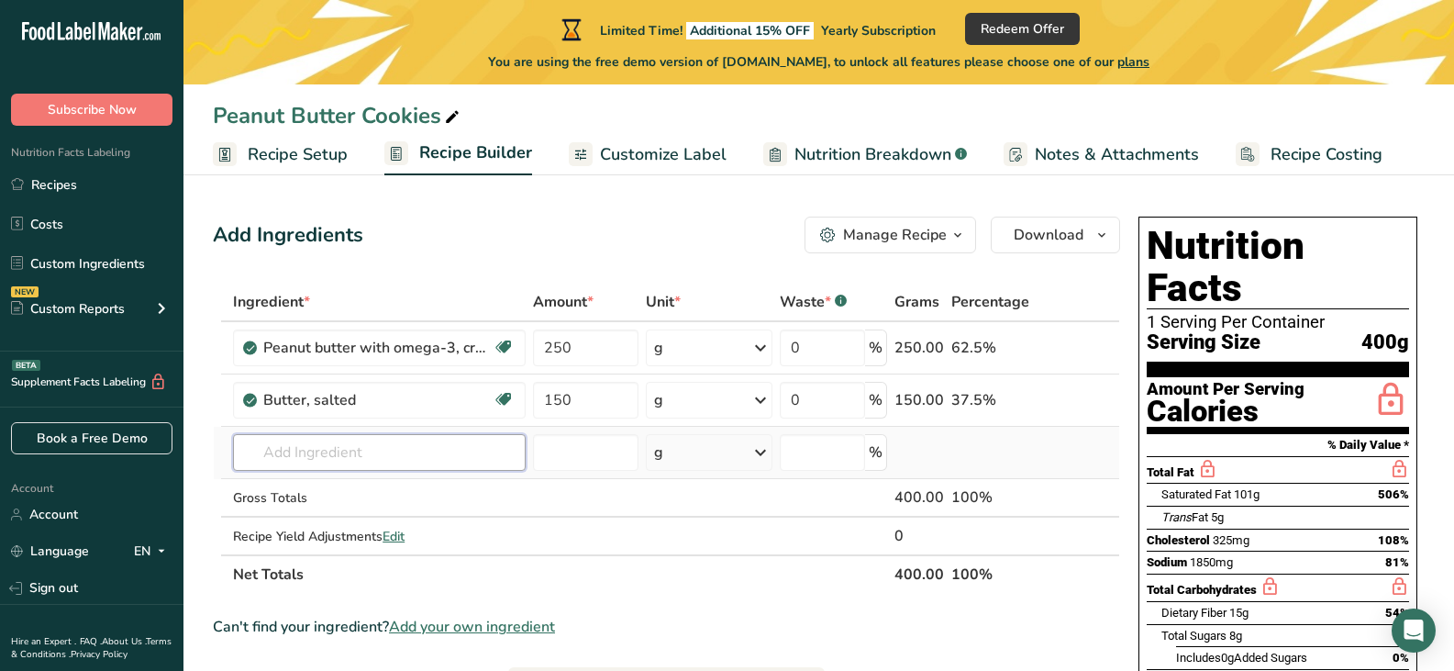
click at [261, 455] on input "text" at bounding box center [379, 452] width 293 height 37
paste input "light brown sugar"
drag, startPoint x: 298, startPoint y: 451, endPoint x: 245, endPoint y: 454, distance: 53.3
click at [246, 452] on input "light brown sugar" at bounding box center [379, 452] width 293 height 37
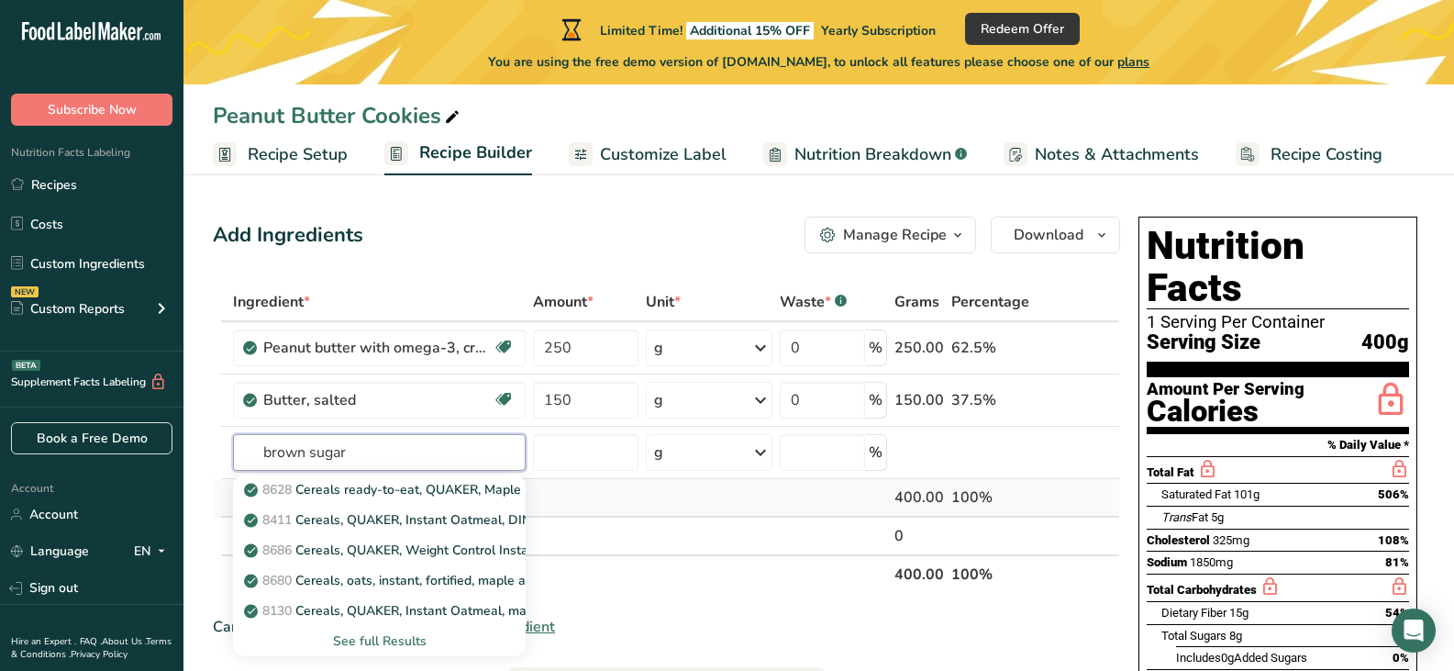
type input "brown sugar"
click at [627, 507] on td at bounding box center [585, 498] width 112 height 39
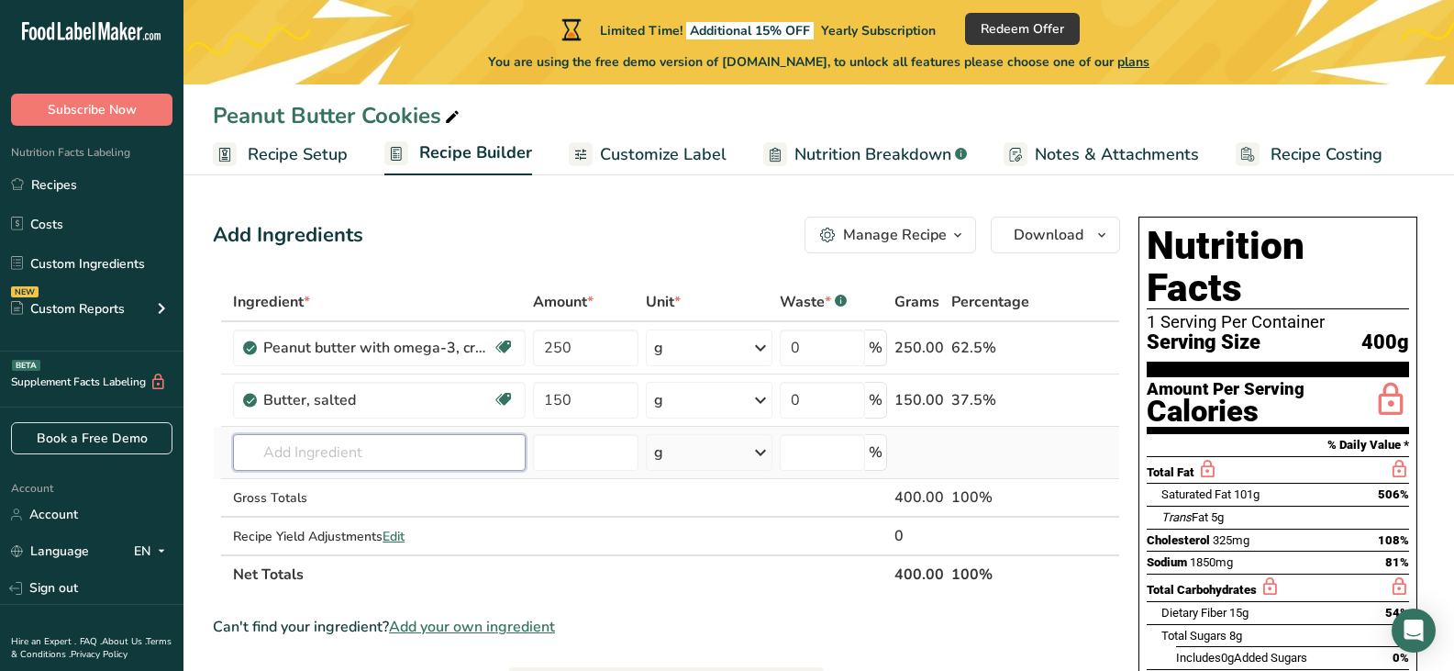
click at [285, 465] on input "text" at bounding box center [379, 452] width 293 height 37
paste input "light brown sugar"
type input "light brown sugar"
click at [341, 516] on div "Add your own ingredient" at bounding box center [379, 519] width 263 height 19
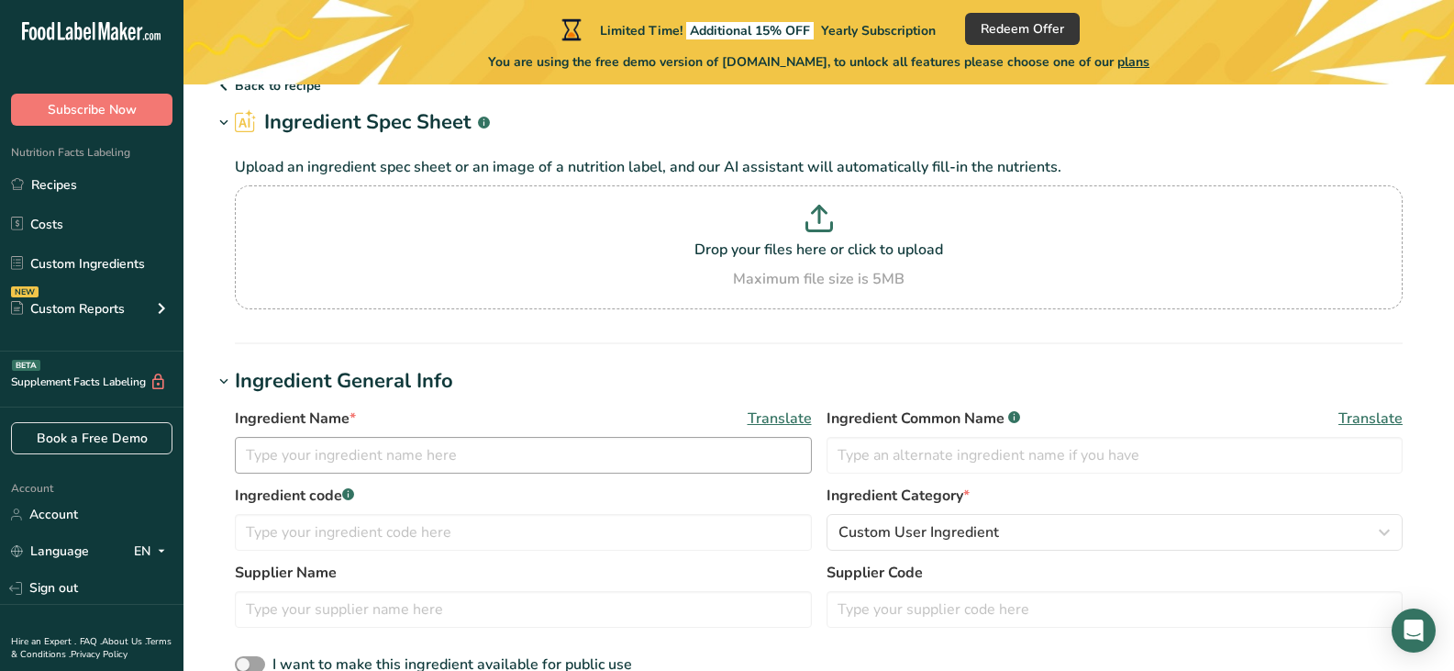
scroll to position [184, 0]
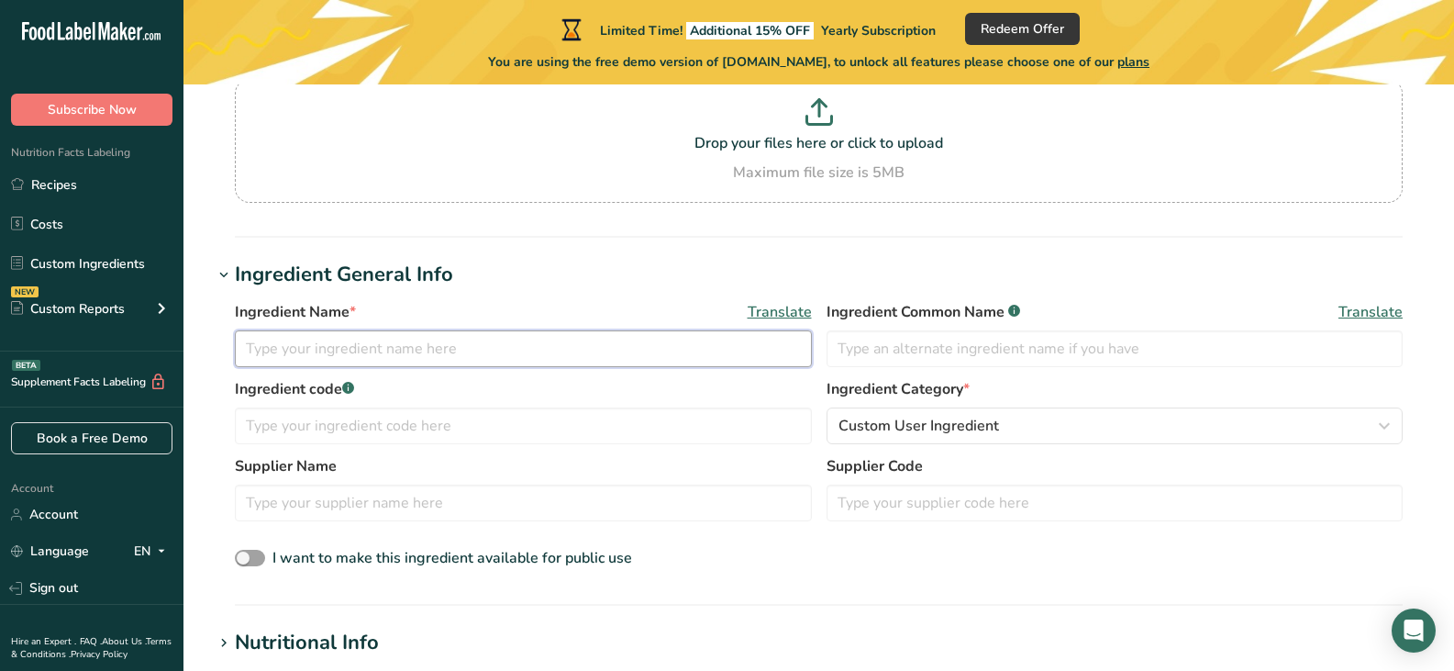
paste input "light brown sugar"
type input "light brown sugar"
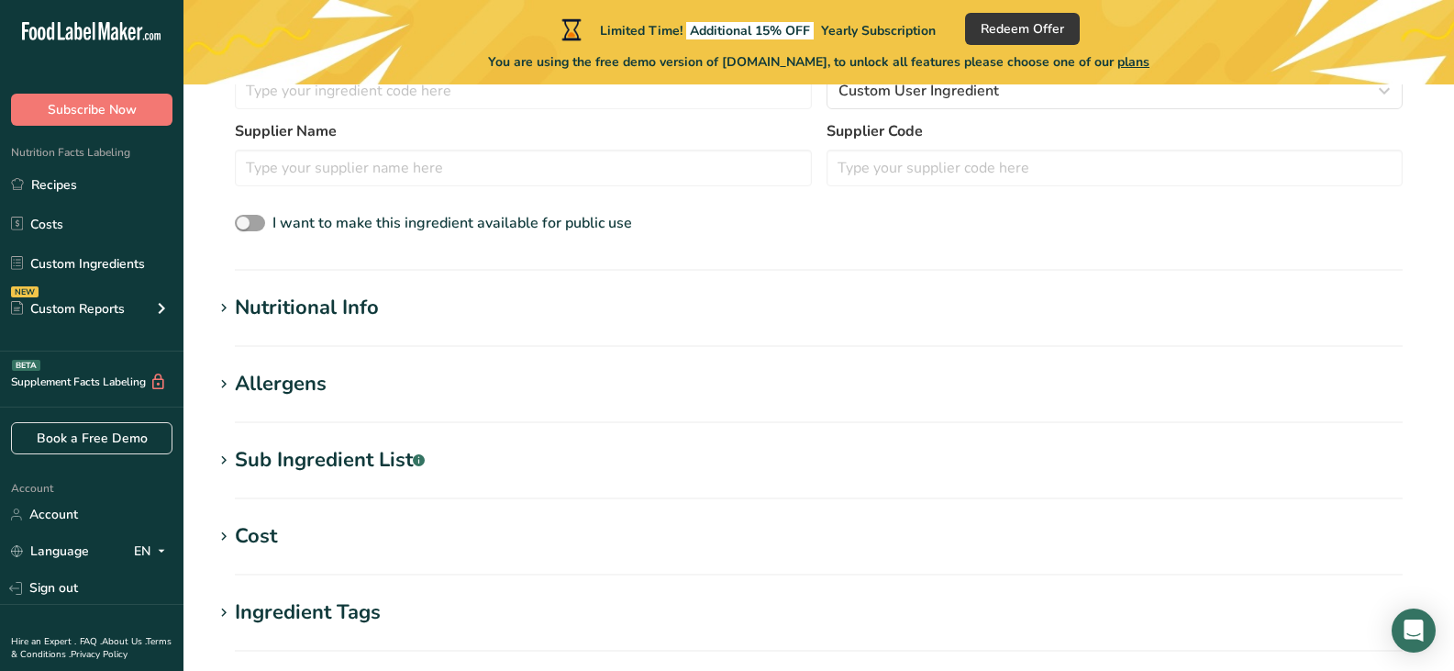
scroll to position [551, 0]
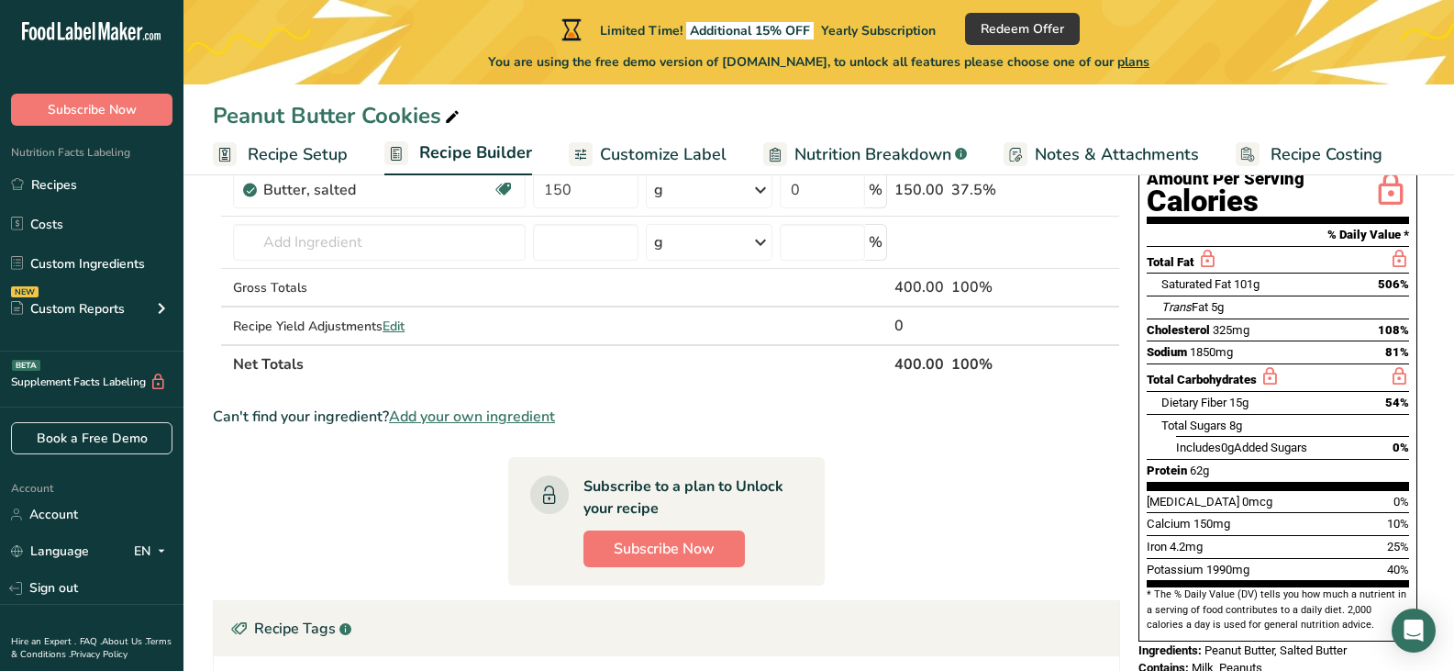
scroll to position [92, 0]
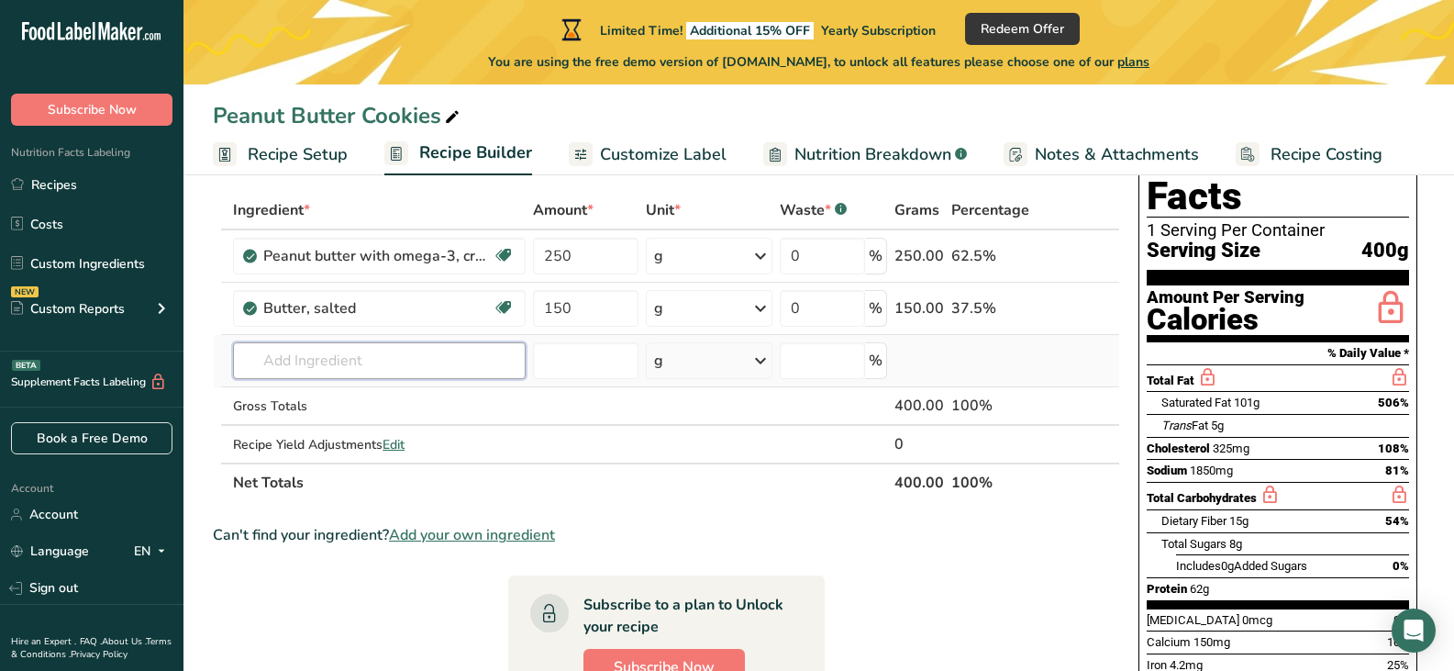
click at [276, 366] on input "text" at bounding box center [379, 360] width 293 height 37
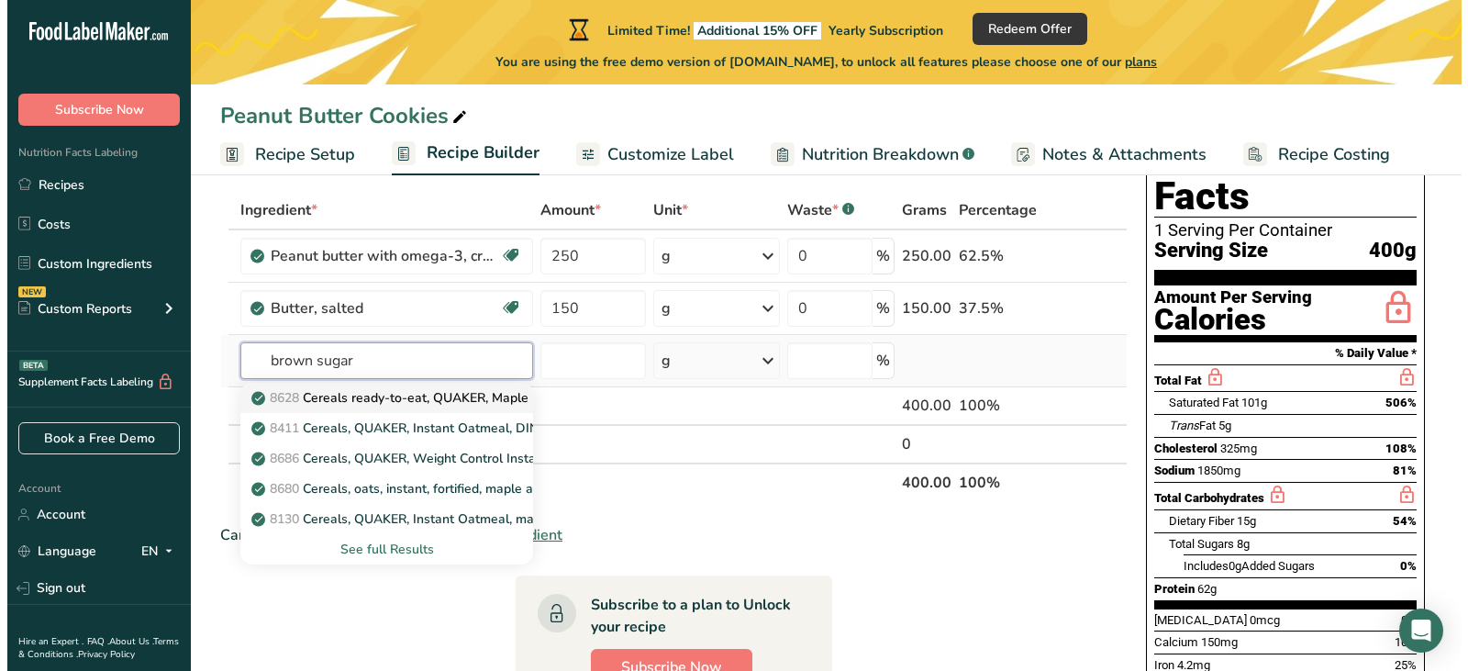
scroll to position [184, 0]
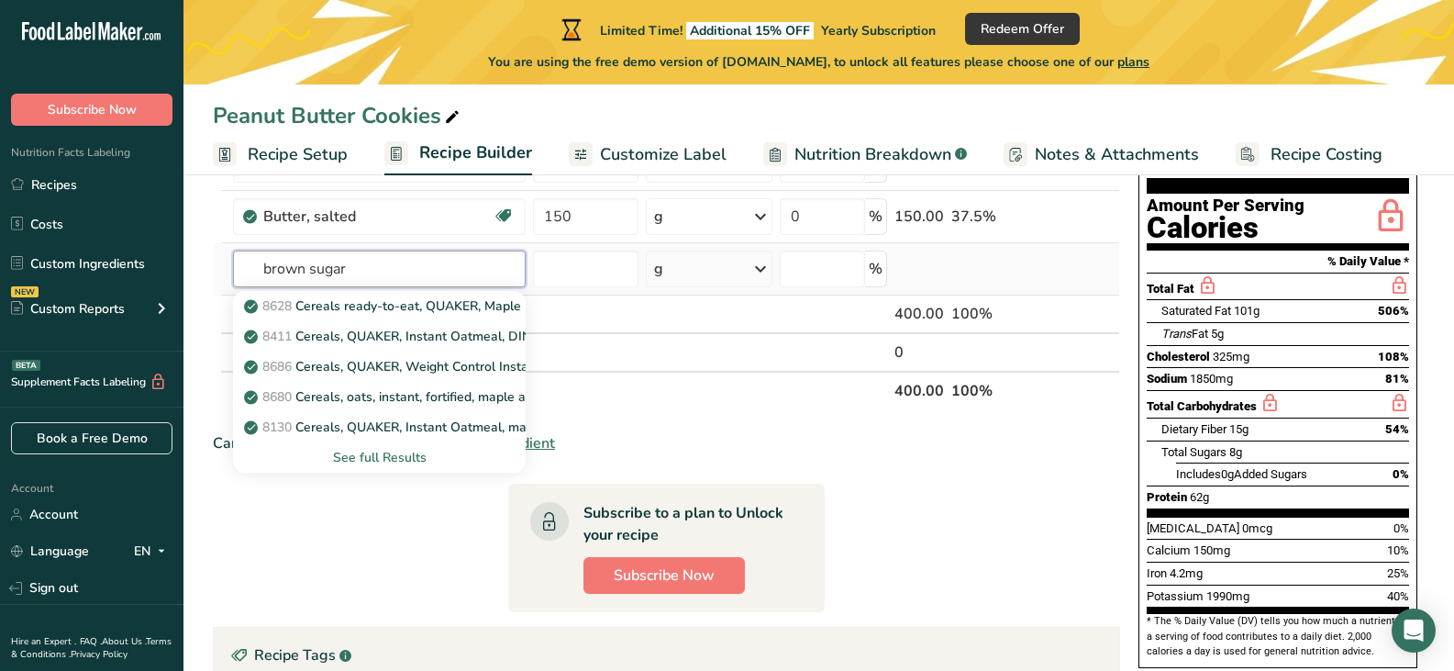
type input "brown sugar"
click at [364, 451] on div "See full Results" at bounding box center [379, 457] width 263 height 19
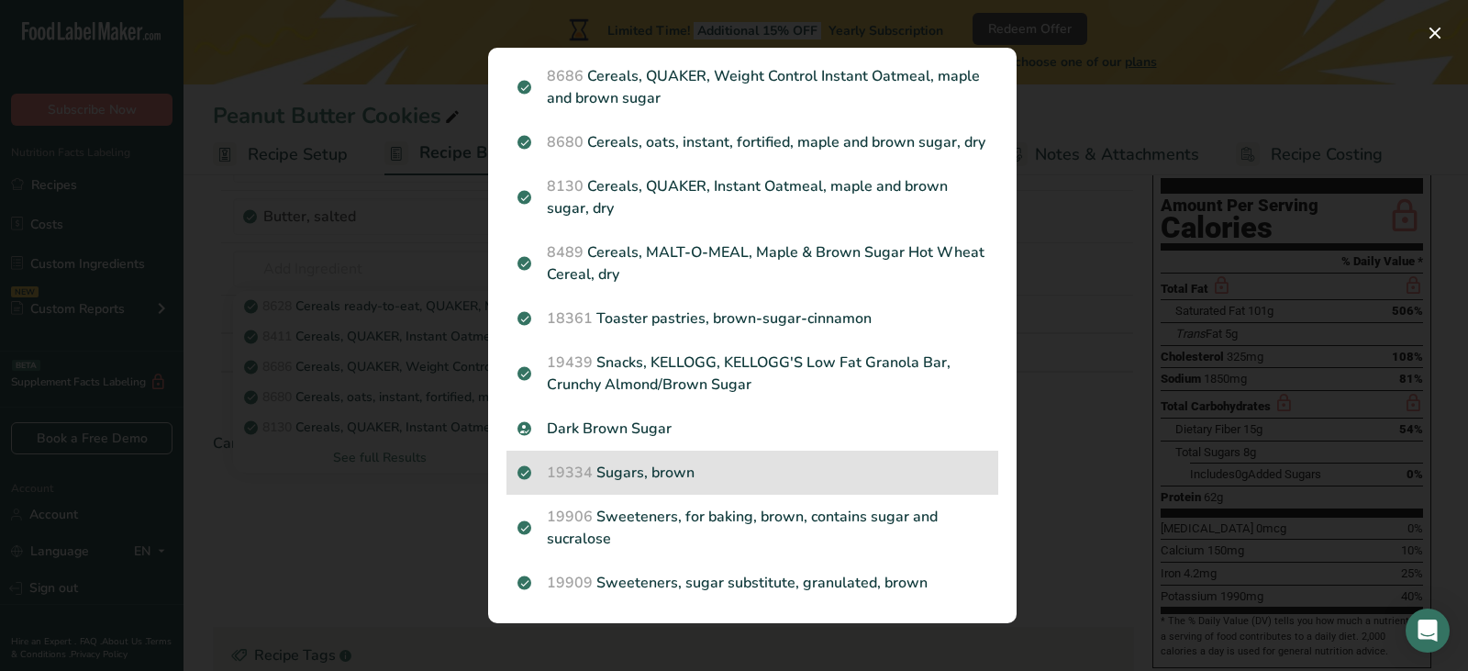
click at [707, 484] on p "19334 Sugars, brown" at bounding box center [753, 473] width 470 height 22
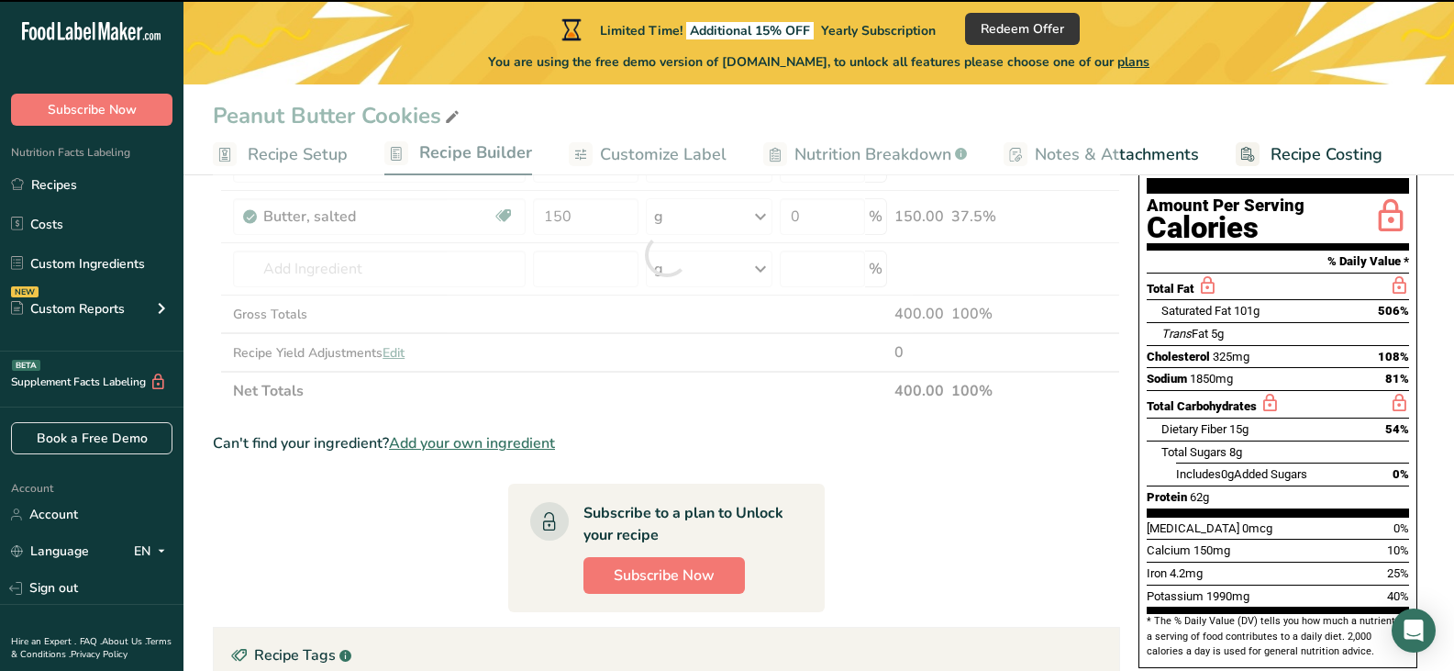
type input "0"
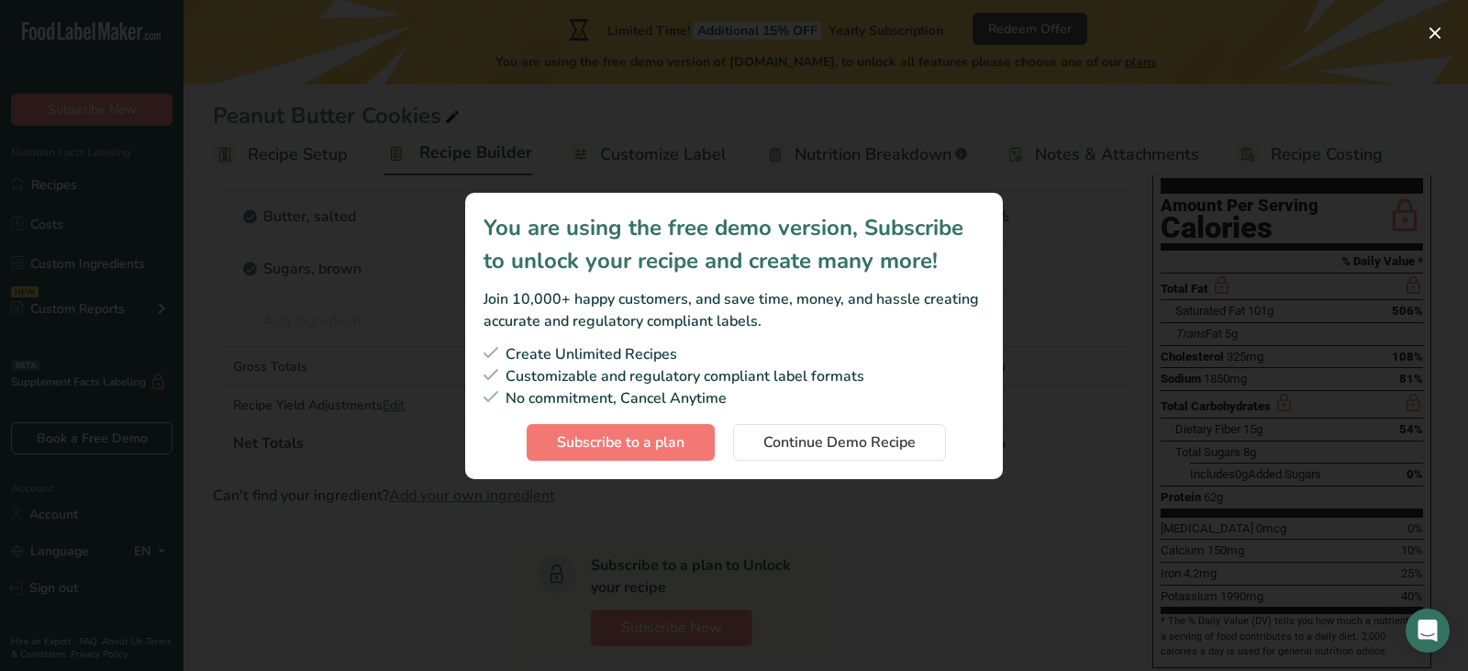
click at [1085, 384] on div "Subscription modal" at bounding box center [734, 335] width 1468 height 671
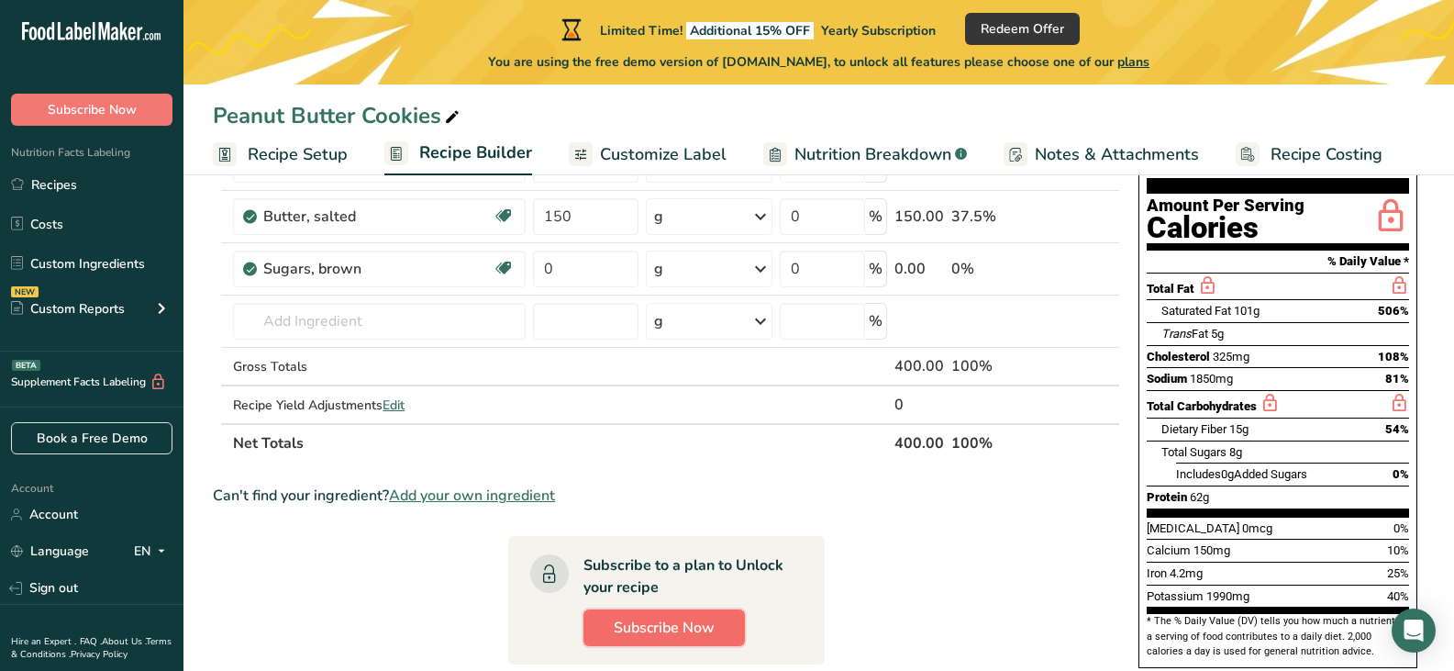
click at [663, 622] on span "Subscribe Now" at bounding box center [664, 628] width 101 height 22
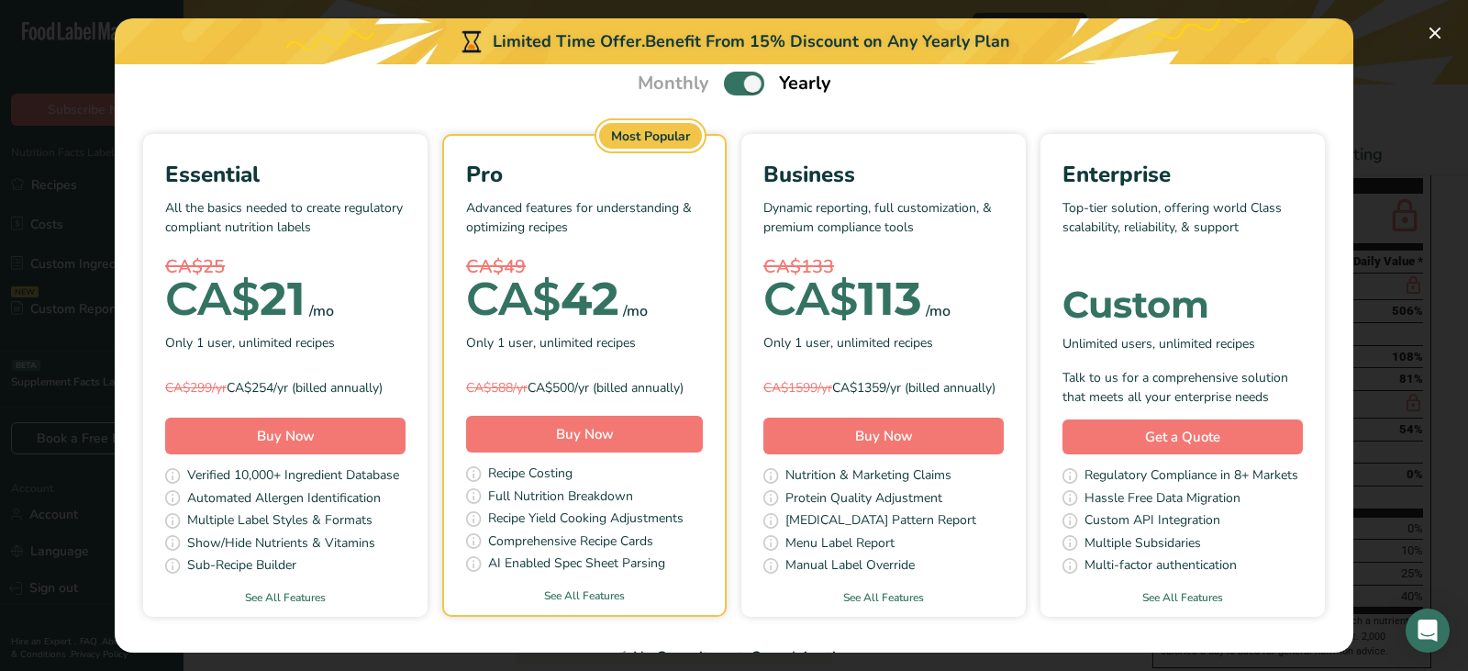
scroll to position [0, 0]
